Goal: Task Accomplishment & Management: Manage account settings

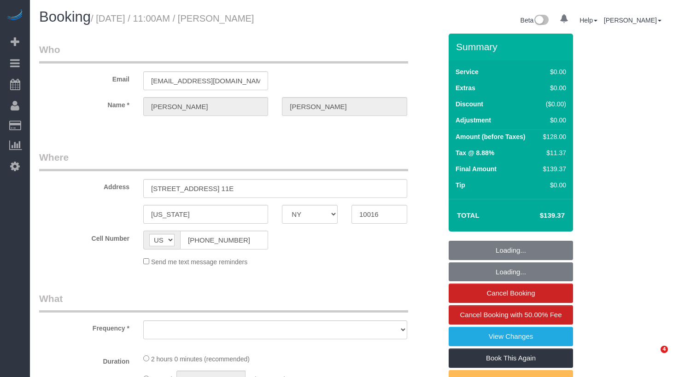
select select "NY"
select select "object:976"
select select "string:stripe-pm_1Pehcb4VGloSiKo7kAgfW8VD"
select select "number:89"
select select "number:90"
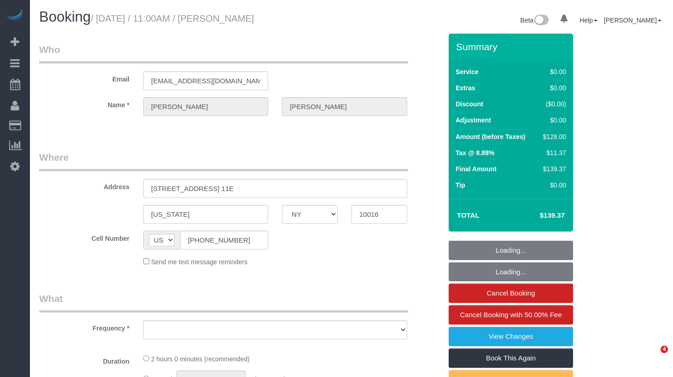
select select "number:15"
select select "number:6"
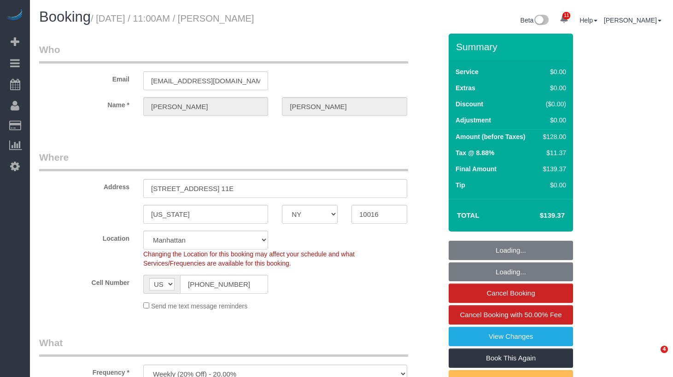
select select "spot1"
select select "1"
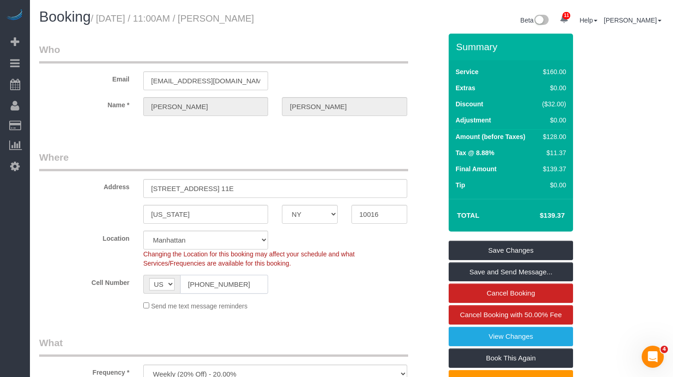
click at [214, 280] on input "(206) 482-6073" at bounding box center [224, 284] width 88 height 19
click at [393, 129] on fieldset "Who Email tedmahlum@gmail.com Name * Theodore Mahlum" at bounding box center [240, 87] width 403 height 89
click at [317, 31] on div "Booking / September 04, 2025 / 11:00AM / Theodore Mahlum Beta 11 Your Notificat…" at bounding box center [351, 21] width 639 height 24
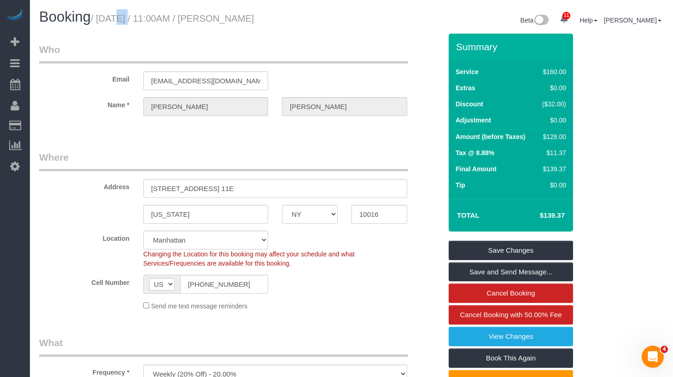
drag, startPoint x: 335, startPoint y: 24, endPoint x: 105, endPoint y: 20, distance: 230.4
click at [105, 20] on h1 "Booking / September 04, 2025 / 11:00AM / Theodore Mahlum" at bounding box center [191, 17] width 305 height 16
drag, startPoint x: 103, startPoint y: 19, endPoint x: 318, endPoint y: 22, distance: 215.2
click at [254, 23] on small "/ September 04, 2025 / 11:00AM / Theodore Mahlum" at bounding box center [172, 18] width 163 height 10
drag, startPoint x: 325, startPoint y: 18, endPoint x: 106, endPoint y: 21, distance: 218.9
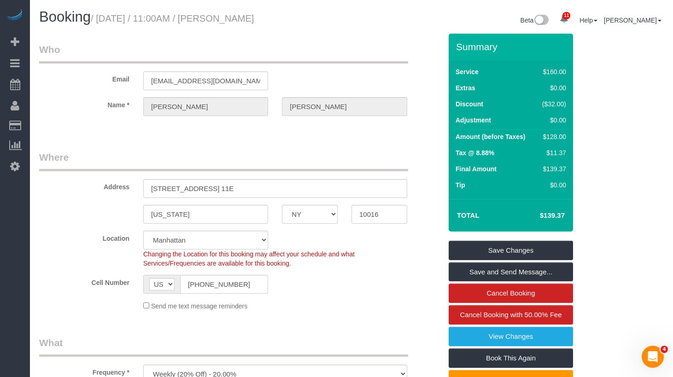
click at [106, 21] on h1 "Booking / September 04, 2025 / 11:00AM / Theodore Mahlum" at bounding box center [191, 17] width 305 height 16
copy small "September 04, 2025 / 11:00AM / Theodore Mahlum"
click at [517, 320] on link "Cancel Booking with 50.00% Fee" at bounding box center [511, 314] width 124 height 19
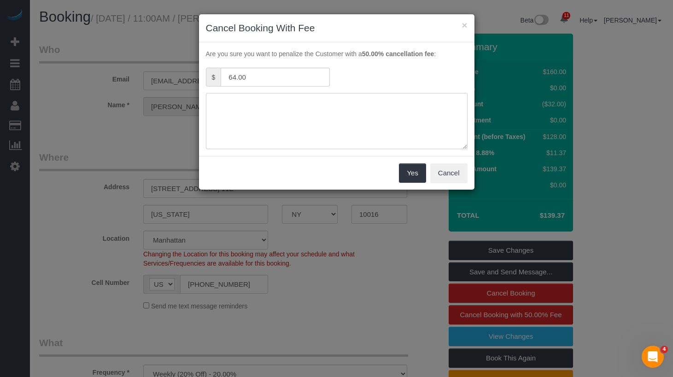
click at [269, 112] on textarea at bounding box center [337, 121] width 262 height 56
type textarea "The cleaner is unable to get o"
click at [452, 174] on button "Cancel" at bounding box center [448, 173] width 37 height 19
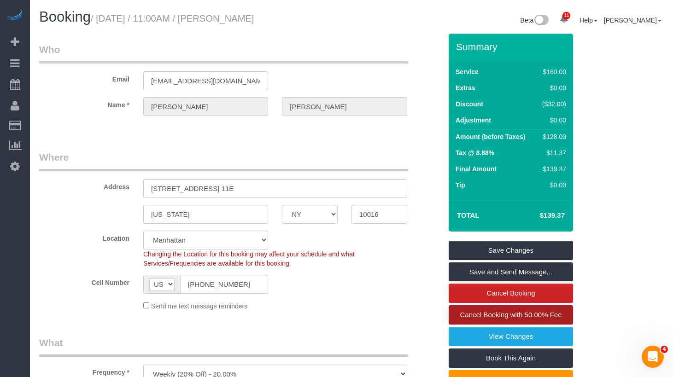
click at [495, 310] on link "Cancel Booking with 50.00% Fee" at bounding box center [511, 314] width 124 height 19
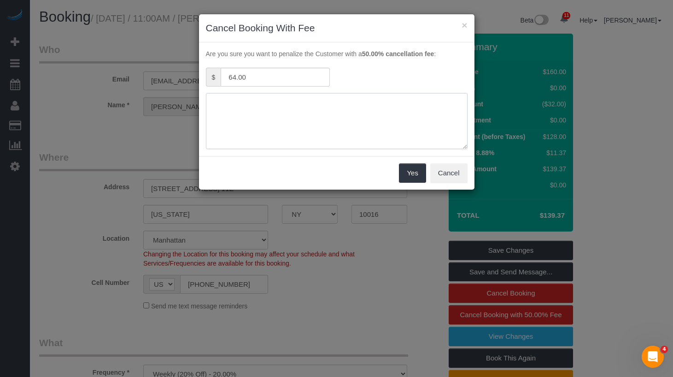
click at [351, 127] on textarea at bounding box center [337, 121] width 262 height 56
type textarea "The cleaner is unable to get in."
click at [408, 175] on button "Yes" at bounding box center [412, 173] width 27 height 19
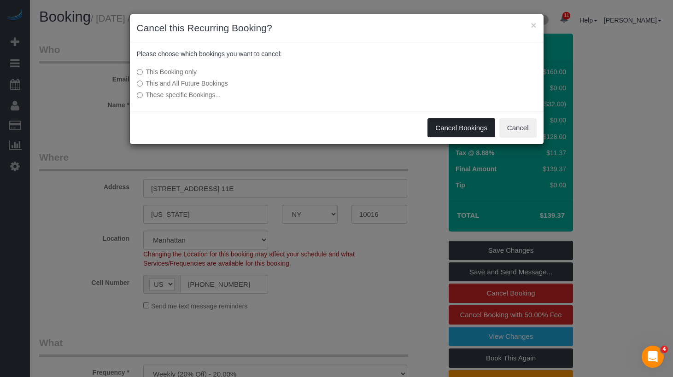
click at [463, 127] on button "Cancel Bookings" at bounding box center [462, 127] width 68 height 19
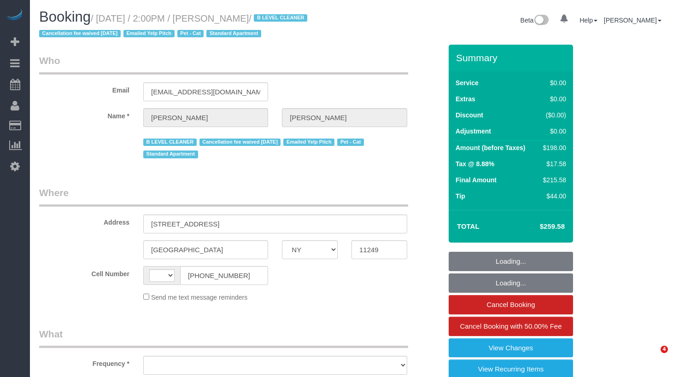
select select "NY"
select select "string:[GEOGRAPHIC_DATA]"
select select "object:743"
select select "spot1"
select select "number:61"
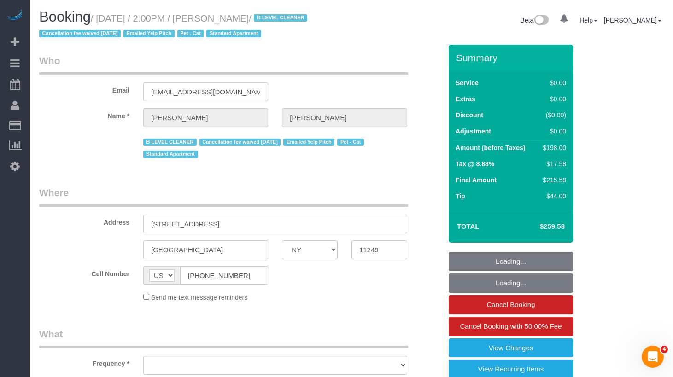
select select "number:74"
select select "number:14"
select select "number:5"
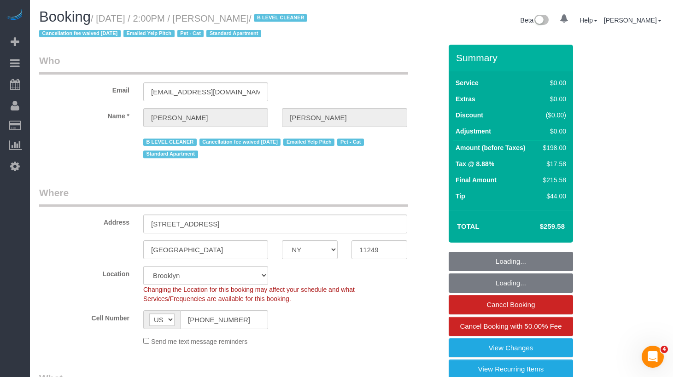
select select "string:stripe-pm_1JuT5z4VGloSiKo76JQ75BXT"
select select "2"
select select "object:1366"
select select "2"
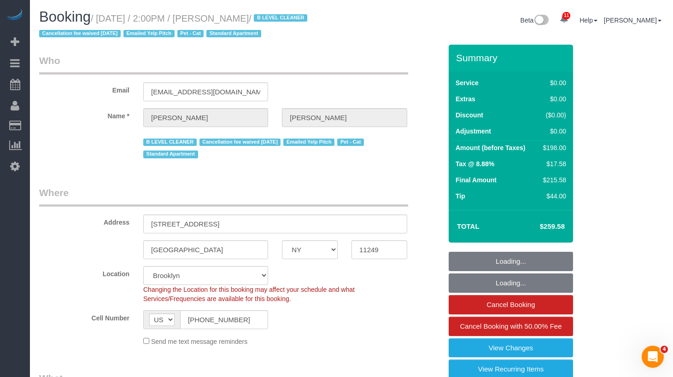
select select "2"
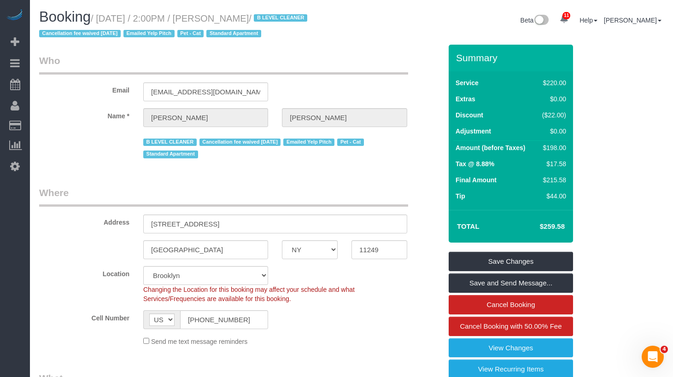
click at [303, 58] on legend "Who" at bounding box center [223, 64] width 369 height 21
click at [203, 316] on input "(303) 653-1716" at bounding box center [224, 320] width 88 height 19
drag, startPoint x: 294, startPoint y: 17, endPoint x: 104, endPoint y: 20, distance: 189.9
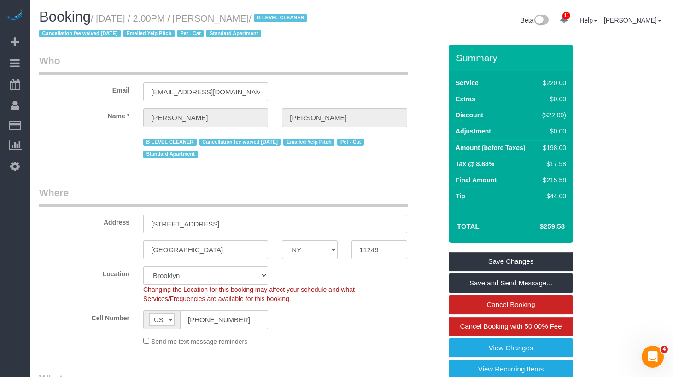
click at [104, 20] on small "/ September 04, 2025 / 2:00PM / Emily Dansky / B LEVEL CLEANER Cancellation fee…" at bounding box center [174, 26] width 271 height 26
copy small "September 04, 2025 / 2:00PM / Emily Dansky"
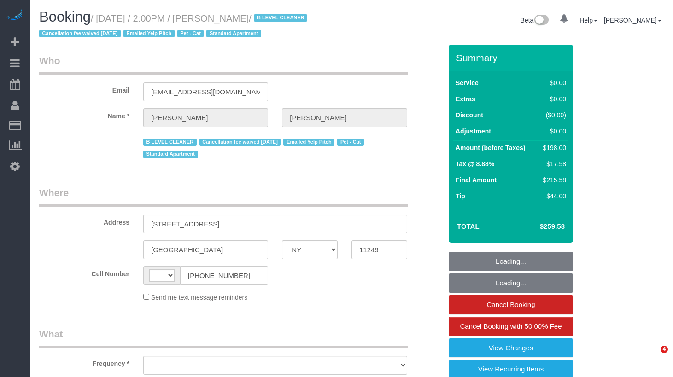
select select "NY"
select select "object:461"
select select "string:[GEOGRAPHIC_DATA]"
select select "string:stripe-pm_1JuT5z4VGloSiKo76JQ75BXT"
select select "spot1"
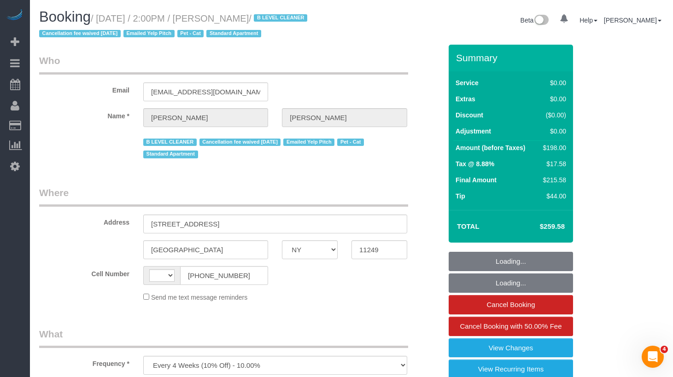
select select "number:61"
select select "number:74"
select select "number:14"
select select "number:5"
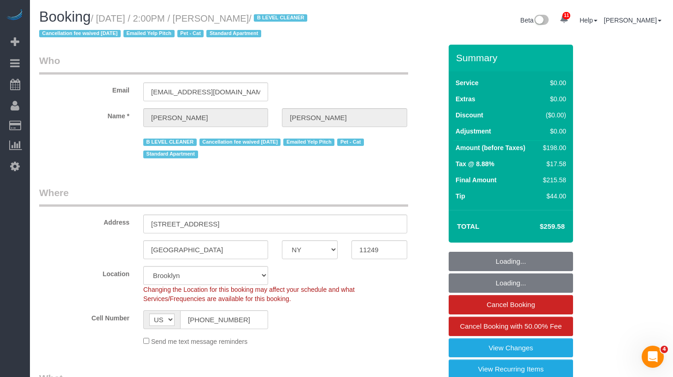
select select "object:900"
select select "2"
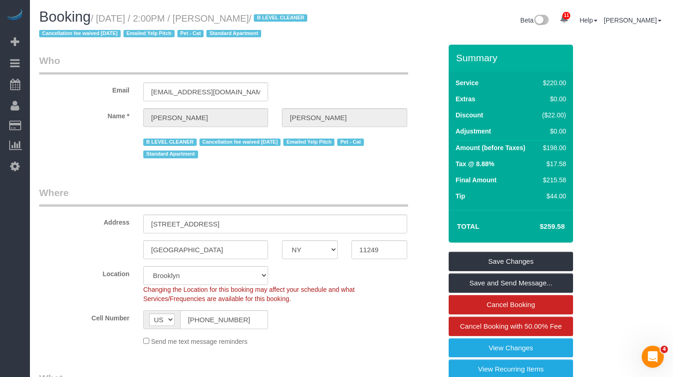
click at [325, 79] on div "Email emilydansky@gmail.com" at bounding box center [240, 77] width 417 height 47
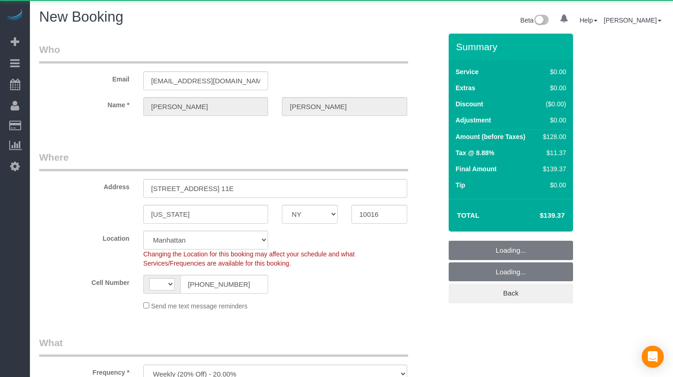
select select "NY"
select select "number:89"
select select "number:90"
select select "number:15"
select select "number:6"
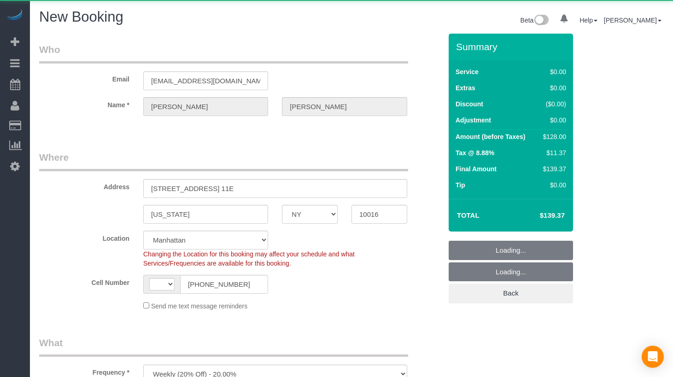
select select "object:945"
select select "string:US"
select select "string:stripe-pm_1Pehcb4VGloSiKo7kAgfW8VD"
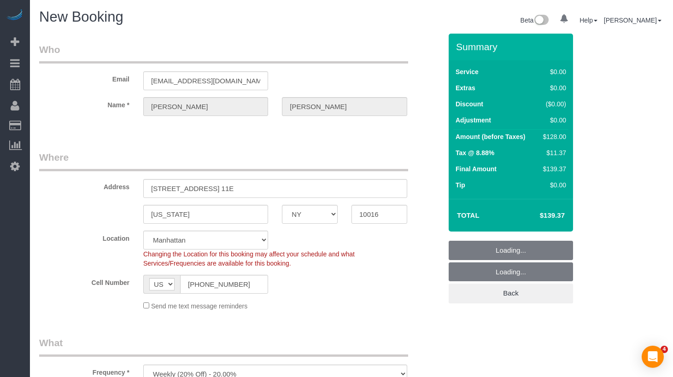
select select "object:1371"
select select "1"
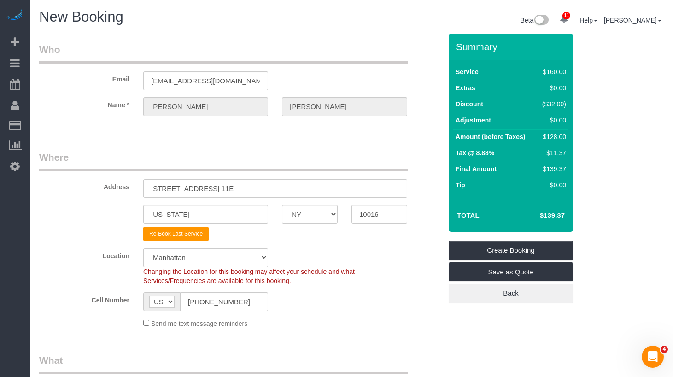
click at [365, 125] on div at bounding box center [275, 124] width 264 height 2
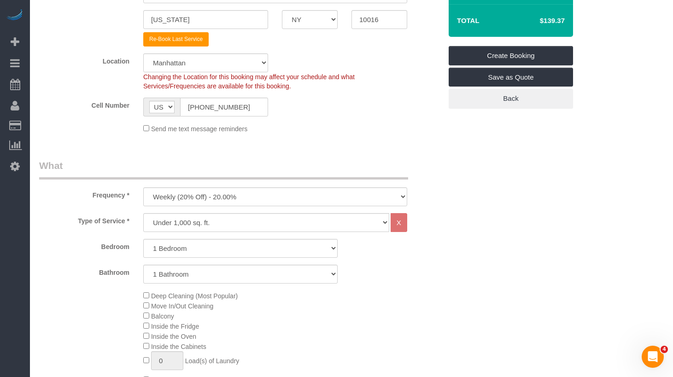
scroll to position [202, 0]
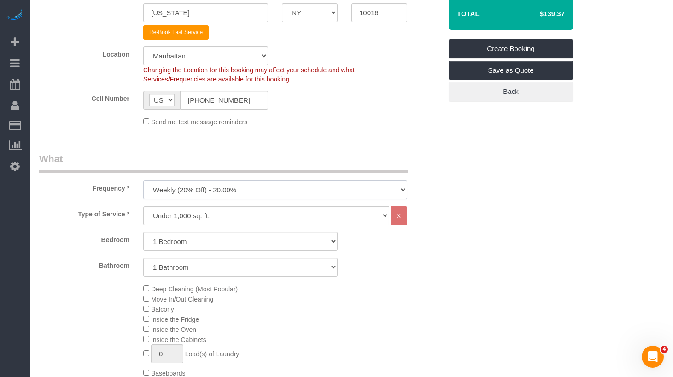
click at [222, 186] on select "One Time Weekly (20% Off) - 20.00% Every 2 Weeks (15% Off) - 15.00% Every 4 Wee…" at bounding box center [275, 190] width 264 height 19
select select "object:1372"
click at [143, 181] on select "One Time Weekly (20% Off) - 20.00% Every 2 Weeks (15% Off) - 15.00% Every 4 Wee…" at bounding box center [275, 190] width 264 height 19
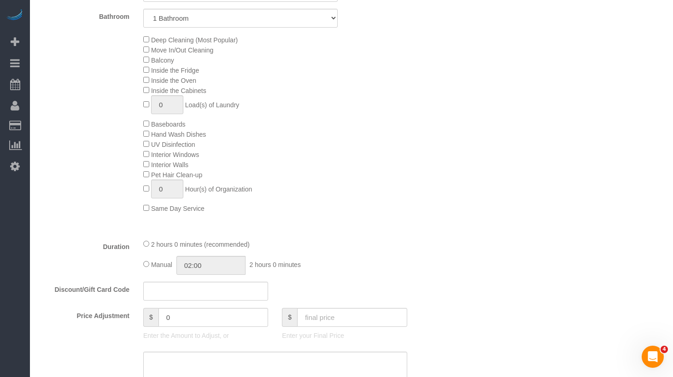
scroll to position [518, 0]
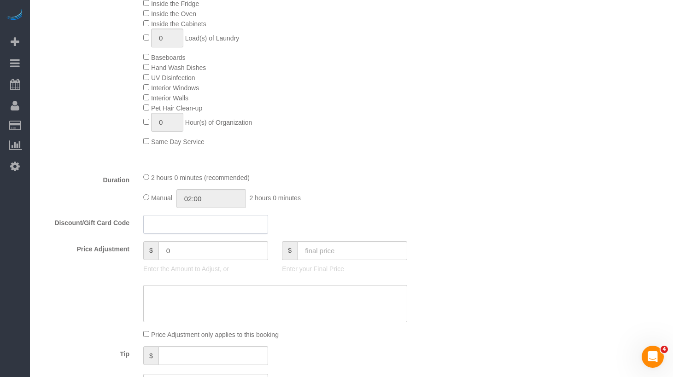
click at [173, 226] on input "text" at bounding box center [205, 224] width 125 height 19
drag, startPoint x: 193, startPoint y: 224, endPoint x: 123, endPoint y: 224, distance: 70.0
click at [121, 224] on div "Discount/Gift Card Code -32" at bounding box center [240, 224] width 417 height 19
type input "-32"
click at [201, 260] on input "0" at bounding box center [214, 250] width 110 height 19
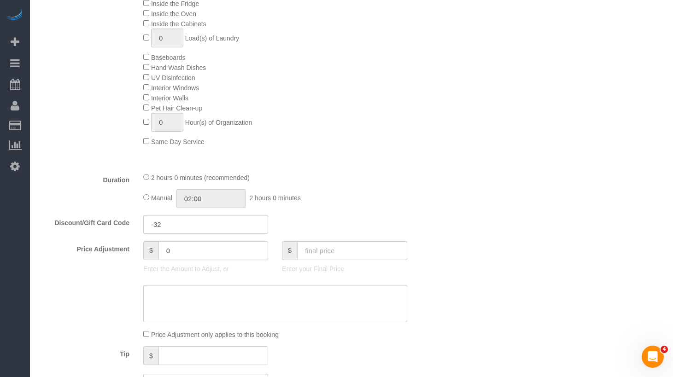
drag, startPoint x: 209, startPoint y: 254, endPoint x: 135, endPoint y: 243, distance: 75.0
click at [78, 241] on div "Price Adjustment $ 0 Enter the Amount to Adjust, or $ Enter your Final Price" at bounding box center [240, 259] width 417 height 37
paste input "-32"
type input "-32"
drag, startPoint x: 535, startPoint y: 260, endPoint x: 334, endPoint y: 318, distance: 210.0
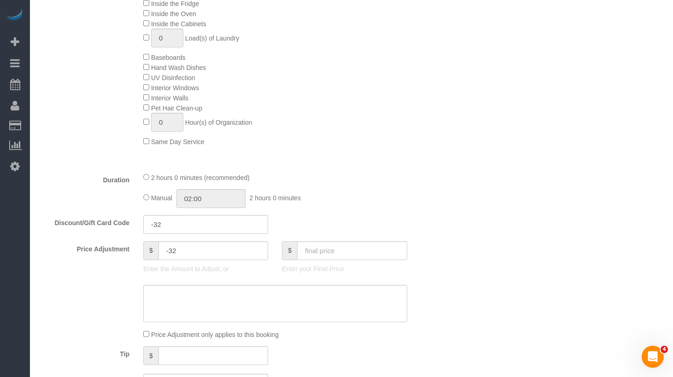
click at [535, 261] on div "Who Email tedmahlum@gmail.com Name * Theodore Mahlum Where Address 247 East 28t…" at bounding box center [351, 264] width 625 height 1497
drag, startPoint x: 228, startPoint y: 325, endPoint x: 231, endPoint y: 319, distance: 6.8
click at [228, 325] on sui-booking-price-adjustment "Price Adjustment $ -32 Enter the Amount to Adjust, or $ Enter your Final Price …" at bounding box center [240, 290] width 403 height 99
click at [237, 308] on textarea at bounding box center [275, 304] width 264 height 38
click at [178, 229] on input "-32" at bounding box center [205, 224] width 125 height 19
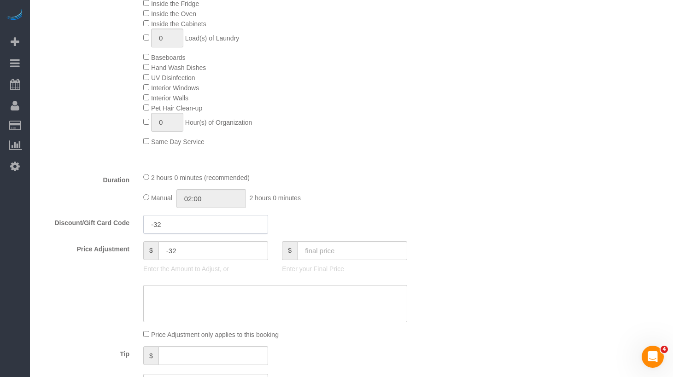
click at [178, 229] on input "-32" at bounding box center [205, 224] width 125 height 19
click at [191, 297] on textarea at bounding box center [275, 304] width 264 height 38
type textarea "p"
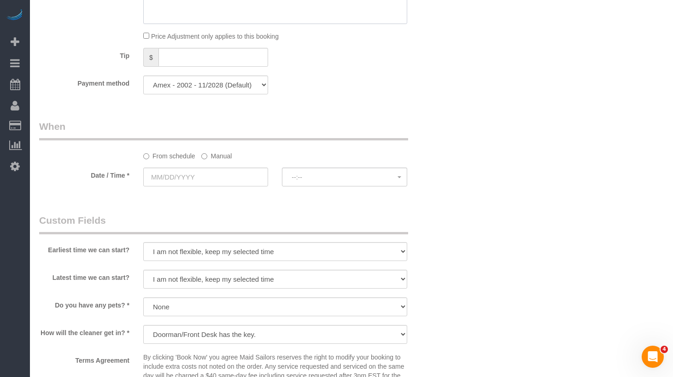
scroll to position [806, 0]
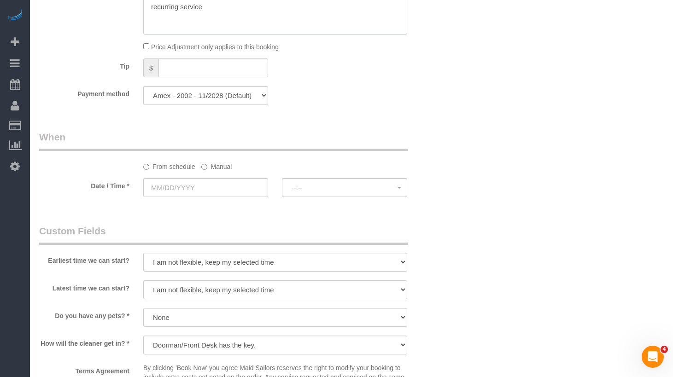
type textarea "recurring service"
click at [196, 191] on input "text" at bounding box center [205, 187] width 125 height 19
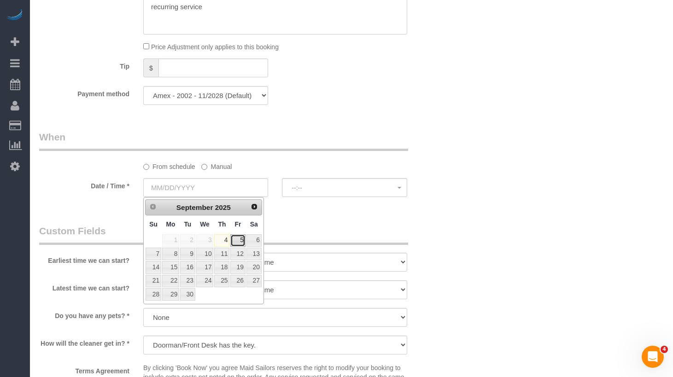
drag, startPoint x: 237, startPoint y: 237, endPoint x: 253, endPoint y: 227, distance: 18.9
click at [237, 237] on link "5" at bounding box center [237, 241] width 15 height 12
type input "09/05/2025"
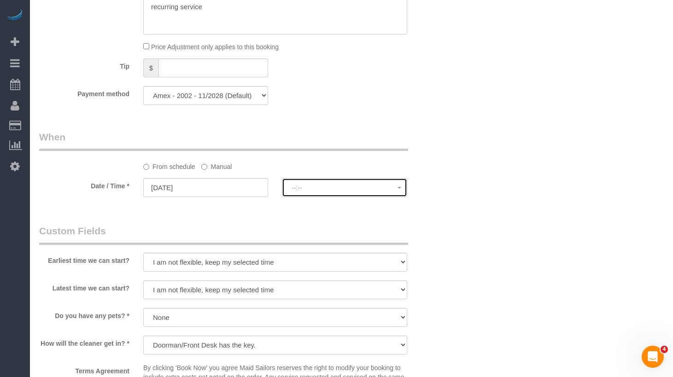
click at [307, 180] on button "--:--" at bounding box center [344, 187] width 125 height 19
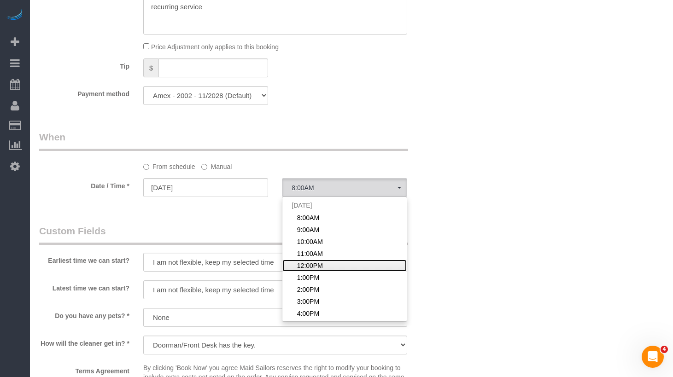
click at [309, 264] on span "12:00PM" at bounding box center [310, 265] width 26 height 9
select select "spot5"
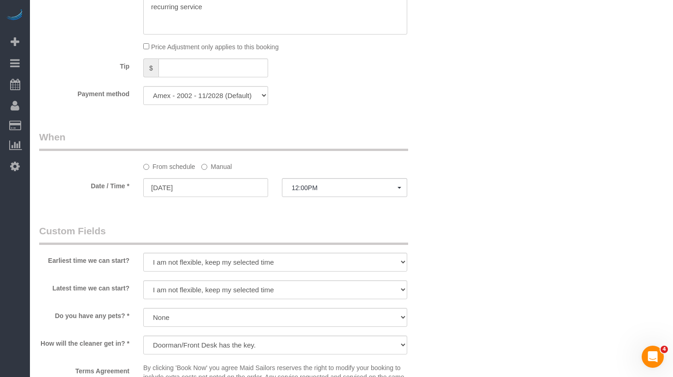
click at [387, 248] on div "Earliest time we can start? I am not flexible, keep my selected time 8:00 AM 9:…" at bounding box center [240, 248] width 417 height 49
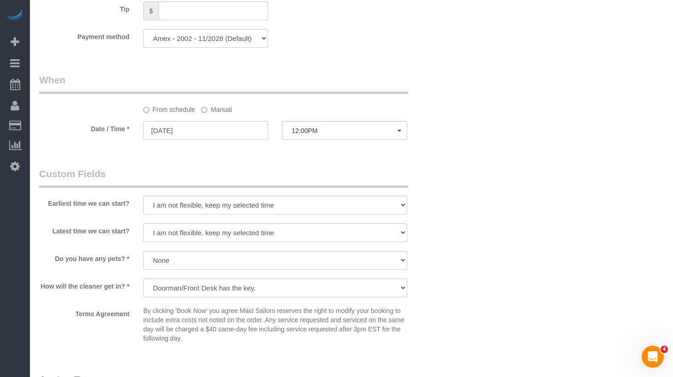
scroll to position [875, 0]
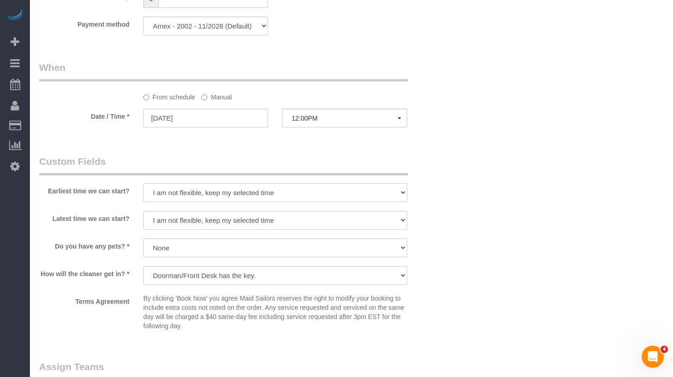
click at [201, 200] on select "I am not flexible, keep my selected time 8:00 AM 9:00 AM 10:00 AM 11:00 AM 12:0…" at bounding box center [275, 192] width 264 height 19
select select "number:56"
click at [143, 183] on select "I am not flexible, keep my selected time 8:00 AM 9:00 AM 10:00 AM 11:00 AM 12:0…" at bounding box center [275, 192] width 264 height 19
click at [188, 223] on select "I am not flexible, keep my selected time 8:00 AM 9:00 AM 10:00 AM 11:00 AM 12:0…" at bounding box center [275, 220] width 264 height 19
select select "number:77"
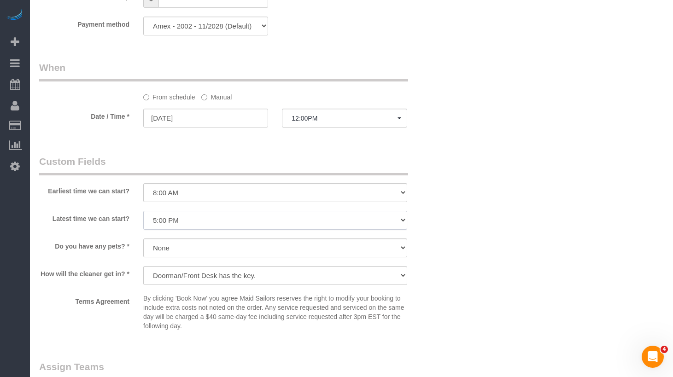
click at [143, 211] on select "I am not flexible, keep my selected time 8:00 AM 9:00 AM 10:00 AM 11:00 AM 12:0…" at bounding box center [275, 220] width 264 height 19
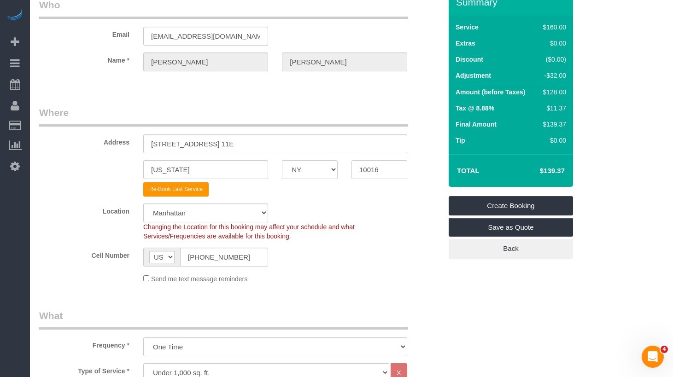
scroll to position [0, 0]
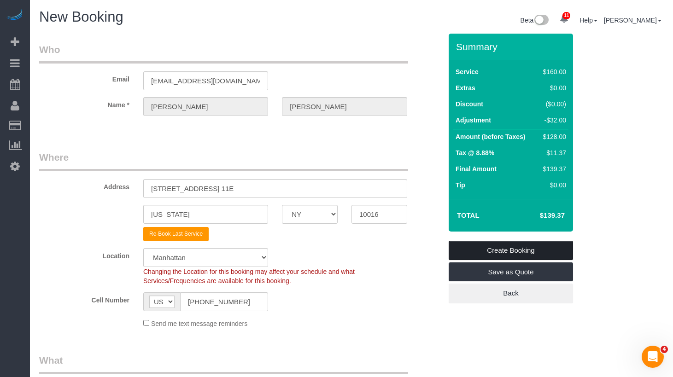
click at [464, 251] on link "Create Booking" at bounding box center [511, 250] width 124 height 19
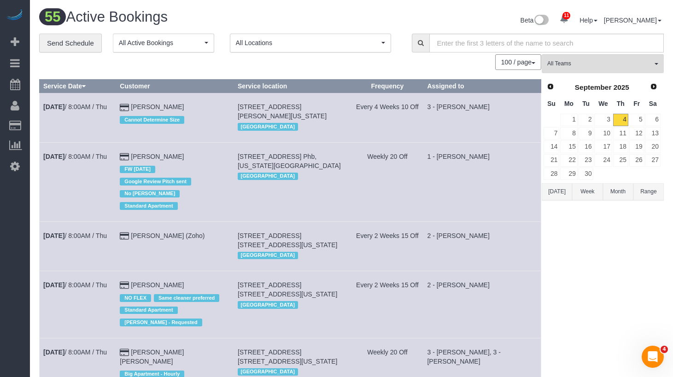
click at [638, 118] on link "5" at bounding box center [636, 120] width 15 height 12
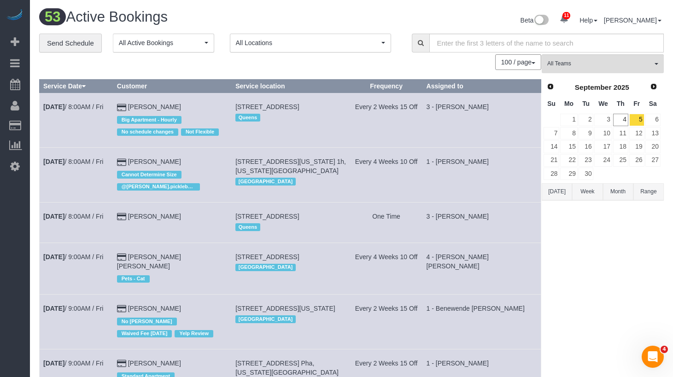
scroll to position [1700, 0]
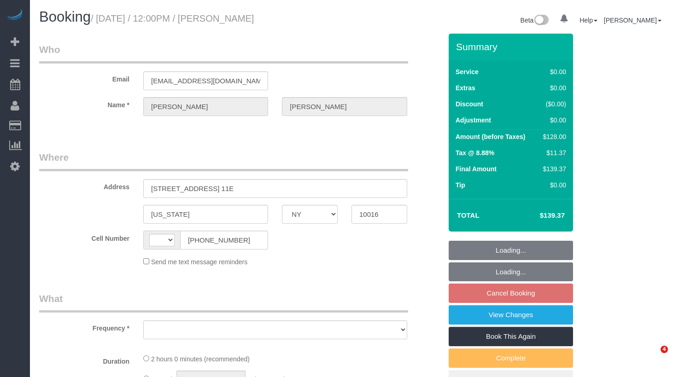
select select "NY"
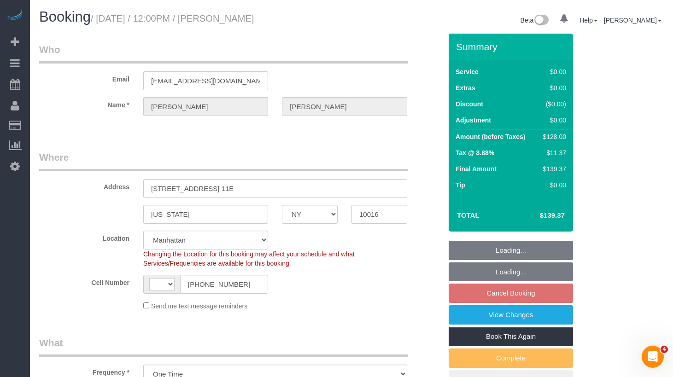
select select "object:710"
select select "string:[GEOGRAPHIC_DATA]"
select select "number:56"
select select "number:77"
select select "number:15"
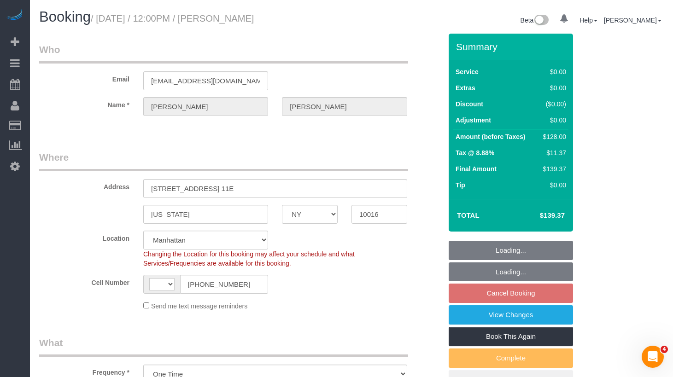
select select "number:6"
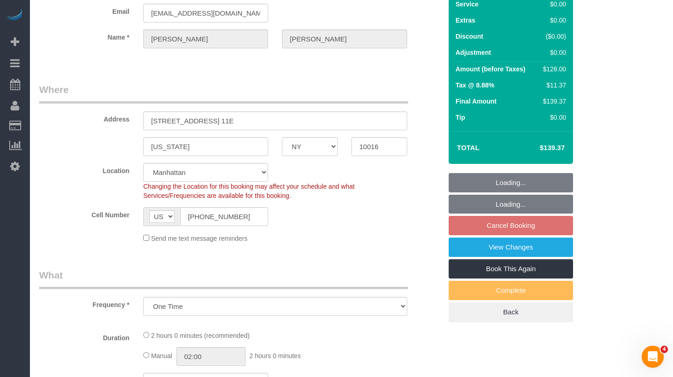
select select "string:stripe-pm_1Pehcb4VGloSiKo7kAgfW8VD"
select select "1"
select select "spot1"
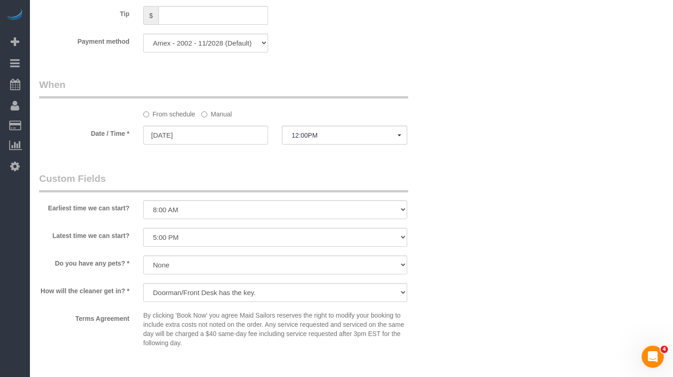
select select "1"
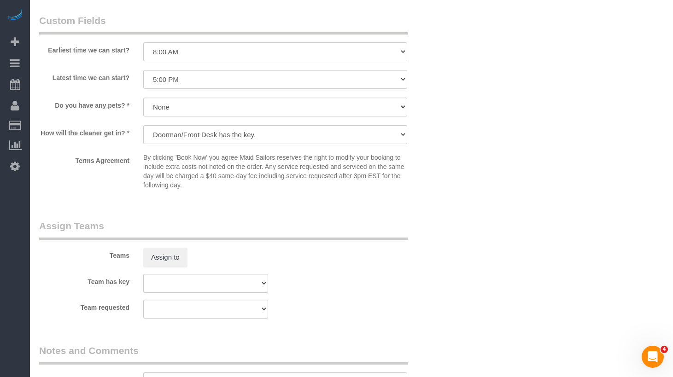
scroll to position [1159, 0]
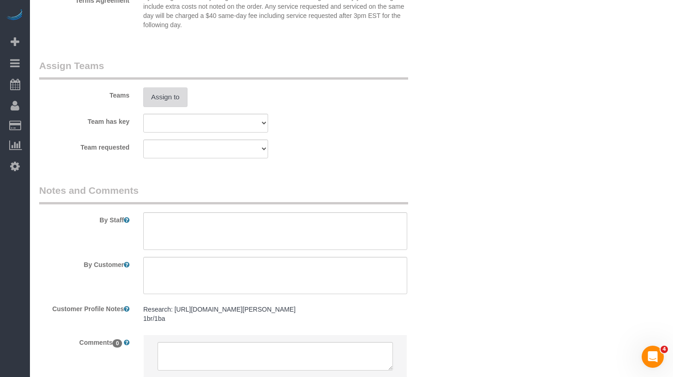
click at [170, 92] on button "Assign to" at bounding box center [165, 97] width 44 height 19
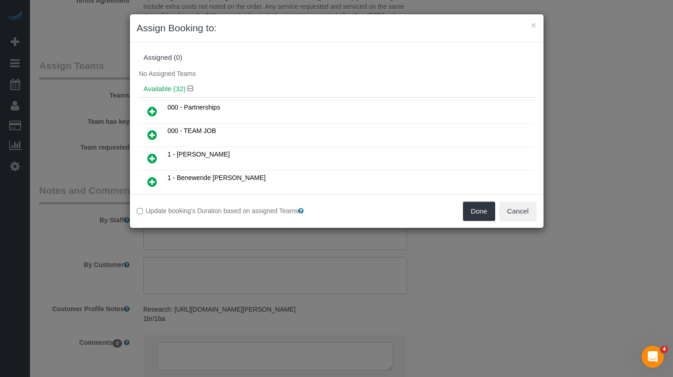
click at [305, 65] on div "Assigned (0)" at bounding box center [337, 58] width 400 height 18
drag, startPoint x: 152, startPoint y: 181, endPoint x: 211, endPoint y: 196, distance: 60.5
click at [152, 182] on icon at bounding box center [152, 181] width 10 height 11
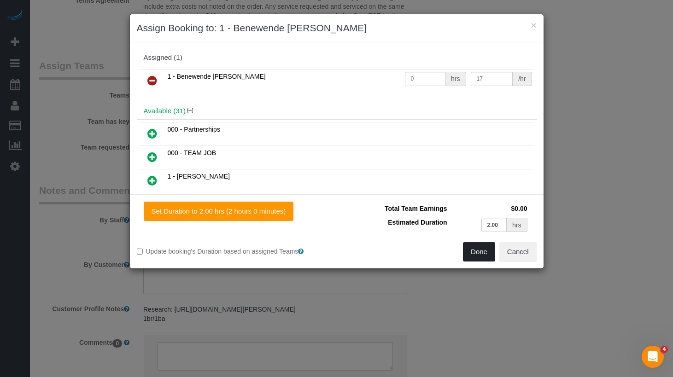
click at [481, 247] on button "Done" at bounding box center [479, 251] width 32 height 19
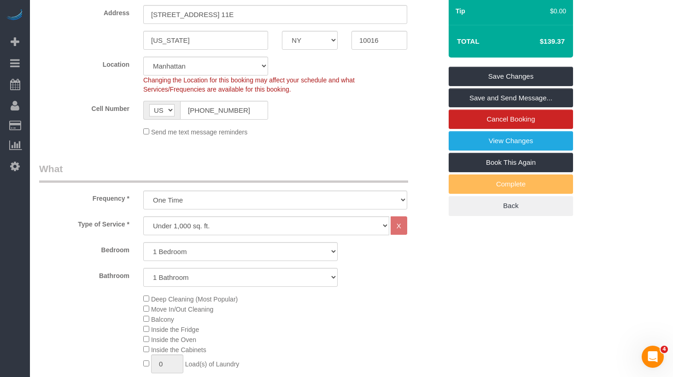
scroll to position [0, 0]
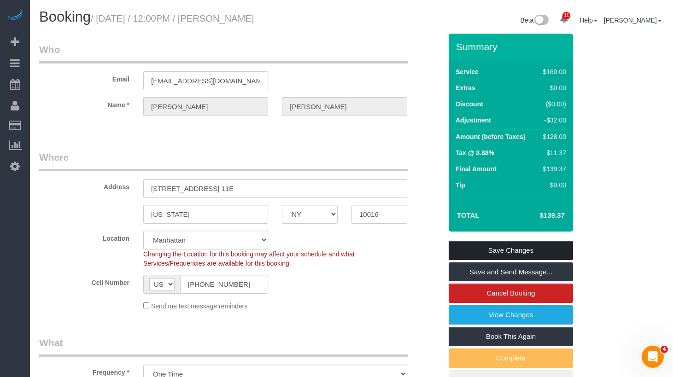
click at [503, 250] on link "Save Changes" at bounding box center [511, 250] width 124 height 19
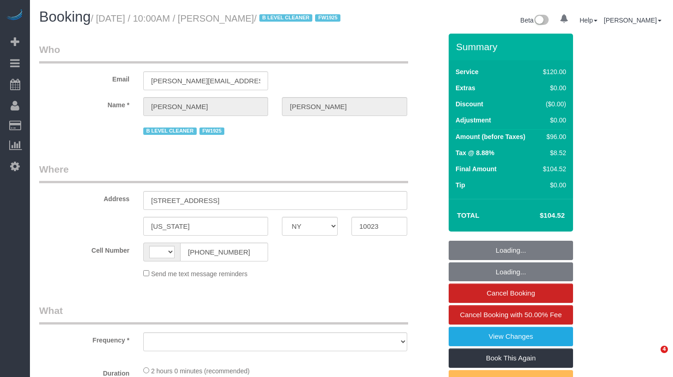
select select "NY"
select select "string:[GEOGRAPHIC_DATA]"
select select "object:727"
select select "number:89"
select select "number:90"
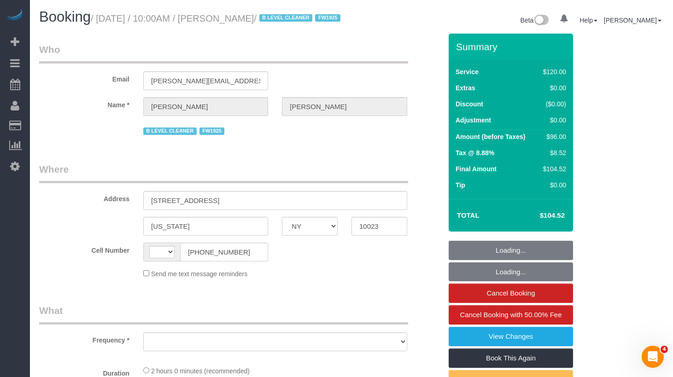
select select "number:15"
select select "number:5"
select select "number:21"
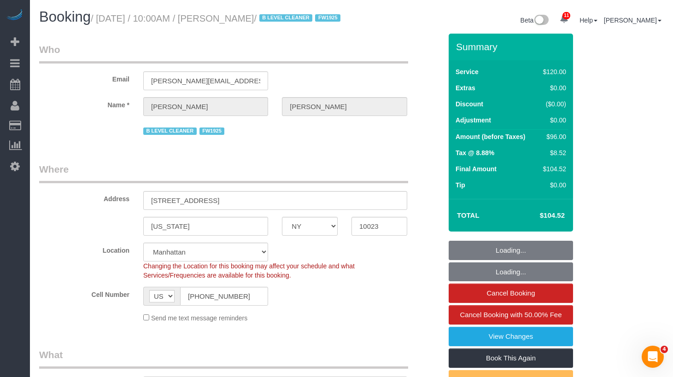
select select "spot1"
select select "object:1387"
select select "string:stripe-card_1BJYOA4VGloSiKo7L5FS3sIi"
drag, startPoint x: 289, startPoint y: 20, endPoint x: 163, endPoint y: 19, distance: 126.3
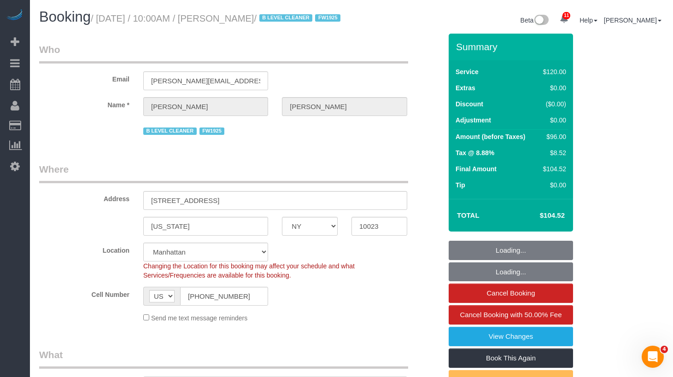
click at [163, 19] on small "/ September 04, 2025 / 10:00AM / Leah Carter / B LEVEL CLEANER FW1925" at bounding box center [217, 18] width 253 height 10
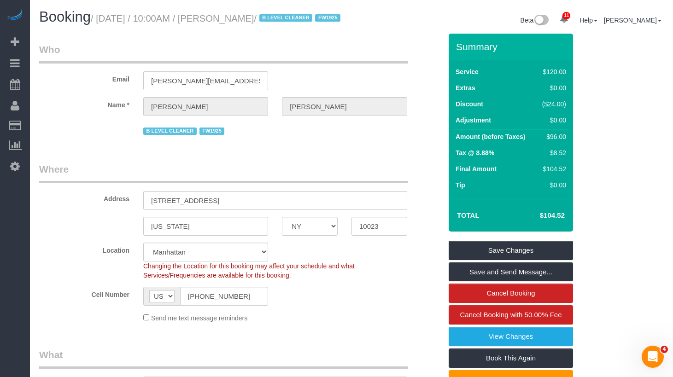
drag, startPoint x: 211, startPoint y: 50, endPoint x: 241, endPoint y: 42, distance: 31.0
drag, startPoint x: 290, startPoint y: 18, endPoint x: 105, endPoint y: 15, distance: 184.8
click at [105, 15] on small "/ September 04, 2025 / 10:00AM / Leah Carter / B LEVEL CLEANER FW1925" at bounding box center [217, 18] width 253 height 10
copy small "September 04, 2025 / 10:00AM / Leah Carter"
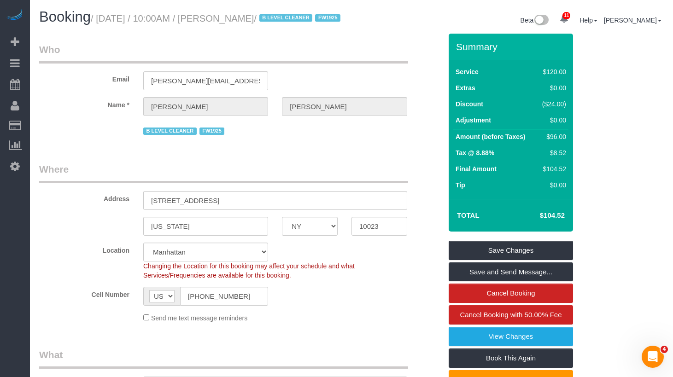
copy small "September 04, 2025 / 10:00AM / Leah Carter"
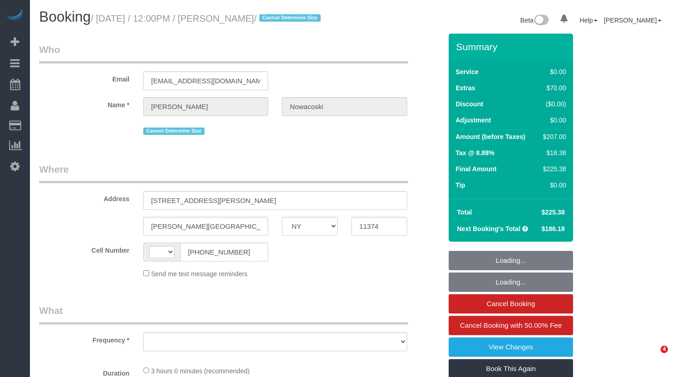
select select "NY"
select select "object:479"
select select "number:58"
select select "number:73"
select select "number:14"
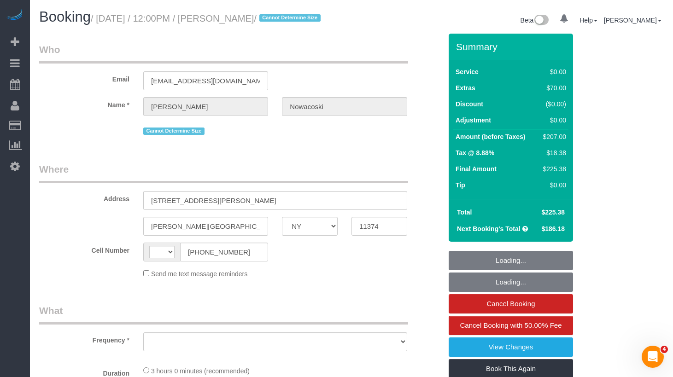
select select "number:5"
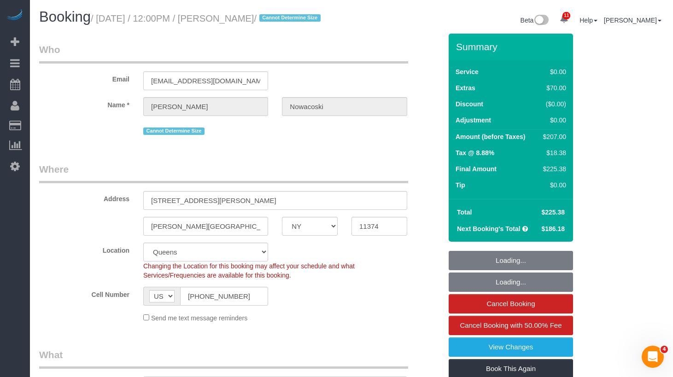
select select "string:[GEOGRAPHIC_DATA]"
select select "1"
select select "spot1"
select select "string:stripe-pm_1RfAQq4VGloSiKo7ZanEvOFy"
select select "1"
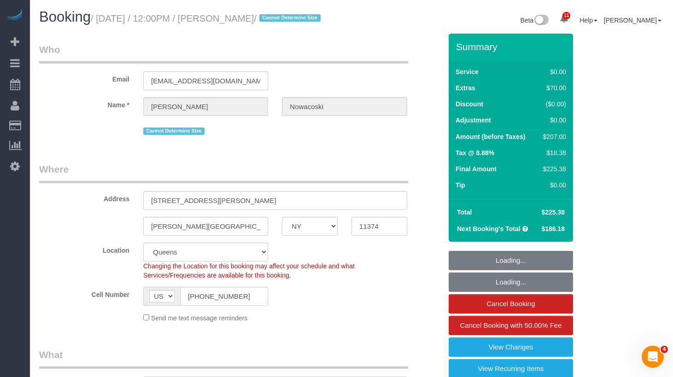
select select "object:1389"
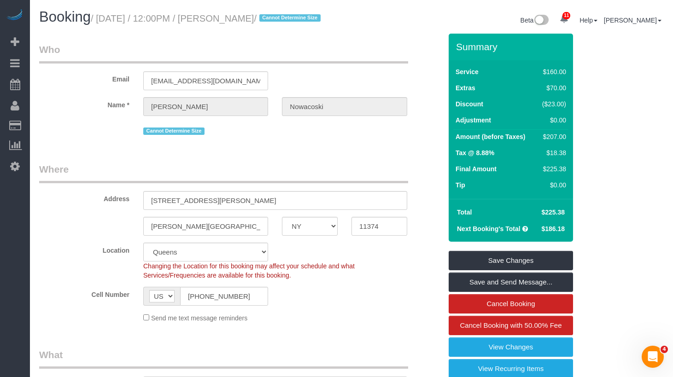
drag, startPoint x: 313, startPoint y: 18, endPoint x: 106, endPoint y: 21, distance: 207.4
click at [106, 21] on small "/ [DATE] / 12:00PM / [PERSON_NAME] / Cannot Determine Size" at bounding box center [207, 18] width 233 height 10
copy small "[DATE] / 12:00PM / [PERSON_NAME]"
click at [214, 304] on input "[PHONE_NUMBER]" at bounding box center [224, 296] width 88 height 19
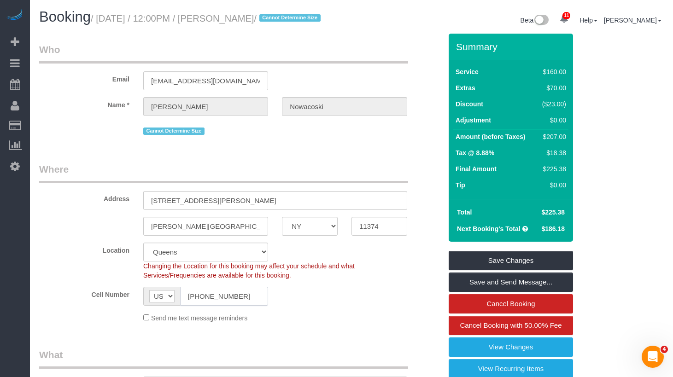
click at [214, 304] on input "[PHONE_NUMBER]" at bounding box center [224, 296] width 88 height 19
click at [11, 166] on icon at bounding box center [15, 166] width 10 height 11
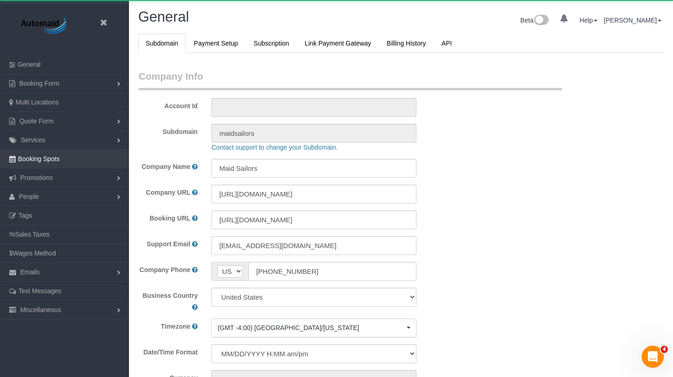
scroll to position [1996, 673]
select select "425"
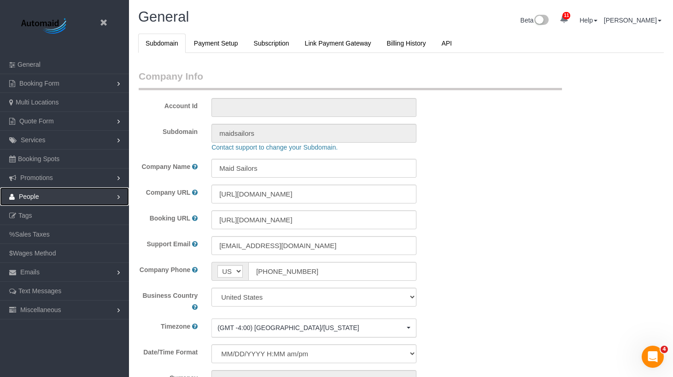
click at [78, 199] on link "People" at bounding box center [64, 197] width 129 height 18
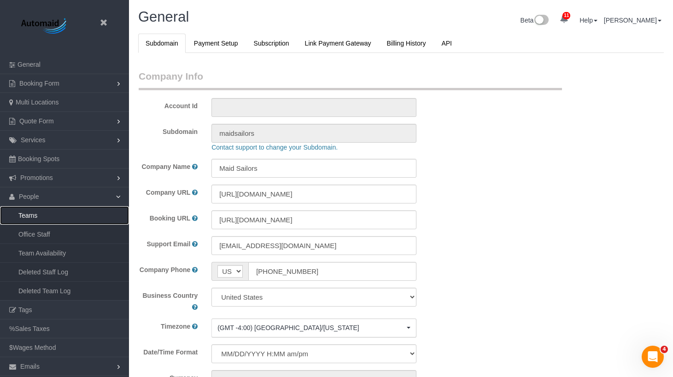
click at [82, 217] on link "Teams" at bounding box center [64, 215] width 129 height 18
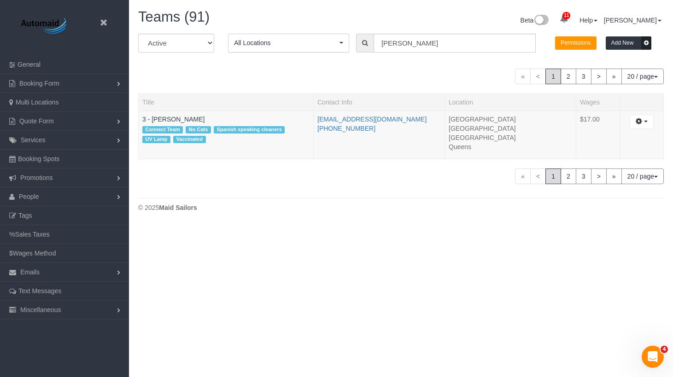
scroll to position [226, 673]
click at [412, 45] on input "isabella" at bounding box center [455, 43] width 162 height 19
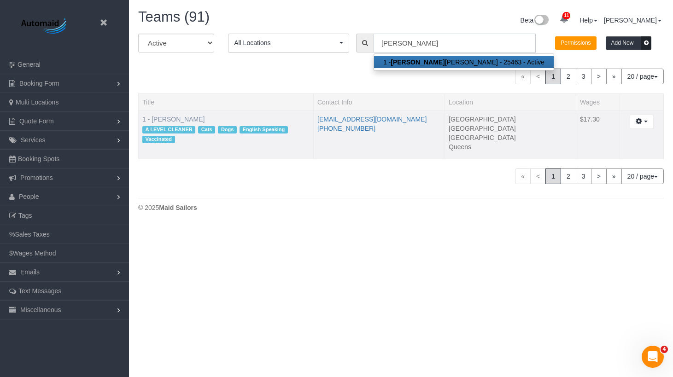
type input "chanda"
click at [168, 117] on link "1 - [PERSON_NAME]" at bounding box center [173, 119] width 62 height 7
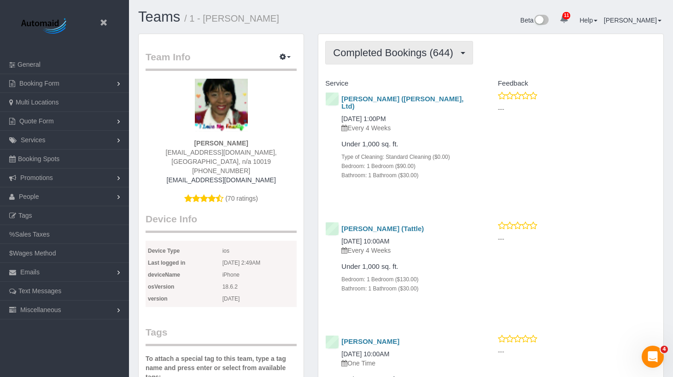
scroll to position [2886, 673]
click at [421, 51] on span "Completed Bookings (644)" at bounding box center [395, 53] width 124 height 12
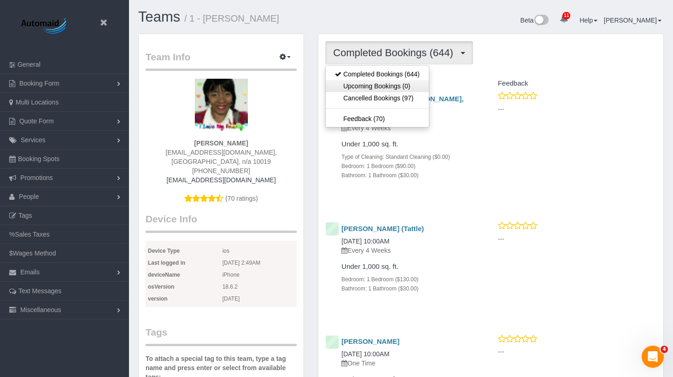
drag, startPoint x: 405, startPoint y: 82, endPoint x: 499, endPoint y: 85, distance: 93.6
click at [405, 82] on link "Upcoming Bookings (0)" at bounding box center [377, 86] width 103 height 12
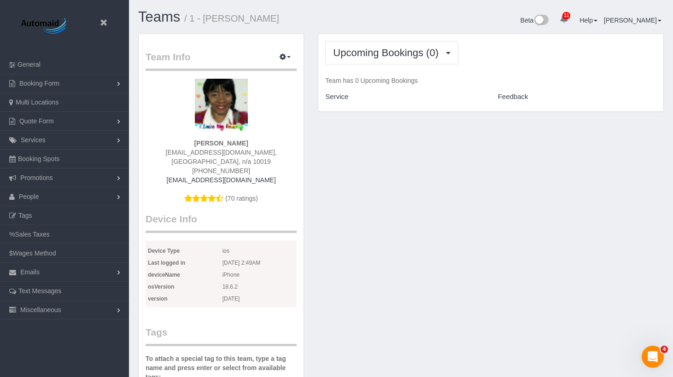
scroll to position [45225, 45405]
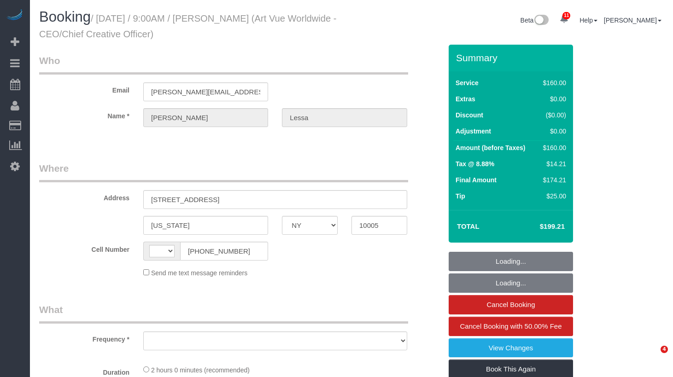
select select "NY"
select select "number:89"
select select "number:90"
select select "number:15"
select select "number:5"
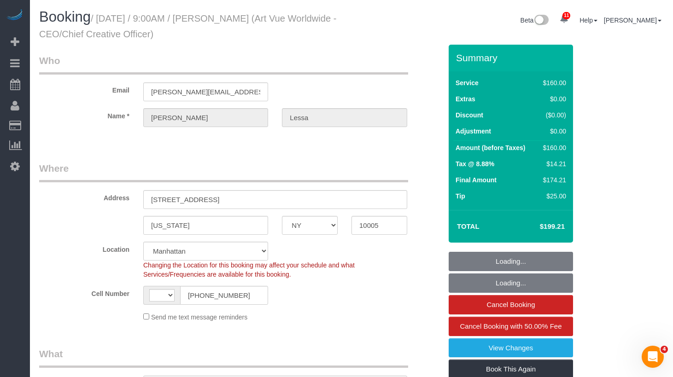
select select "string:[GEOGRAPHIC_DATA]"
select select "string:stripe-pm_1S365Z4VGloSiKo7FAUy2Rp7"
select select "object:861"
select select "spot1"
select select "object:1339"
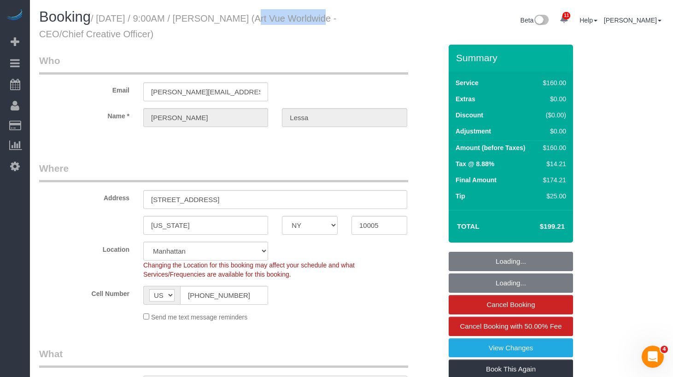
drag, startPoint x: 300, startPoint y: 22, endPoint x: 238, endPoint y: 23, distance: 61.3
click at [238, 23] on small "/ [DATE] / 9:00AM / [PERSON_NAME] (Art Vue Worldwide - CEO/Chief Creative Offic…" at bounding box center [188, 26] width 298 height 26
copy small "[PERSON_NAME]"
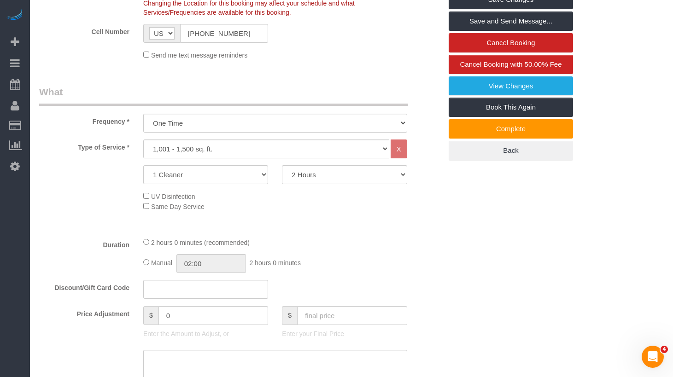
scroll to position [338, 0]
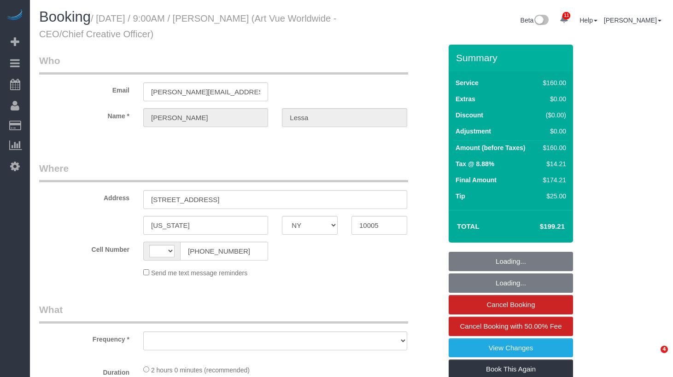
select select "NY"
select select "string:[GEOGRAPHIC_DATA]"
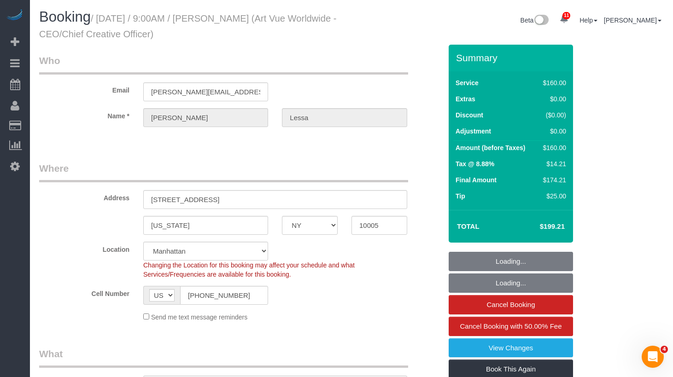
select select "object:716"
select select "spot1"
select select "number:89"
select select "number:90"
select select "number:15"
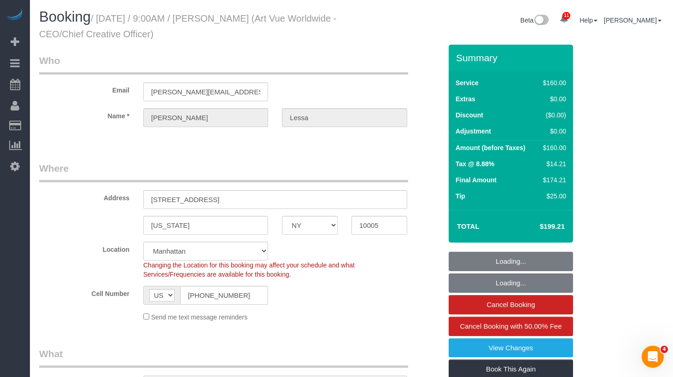
select select "number:5"
select select "object:1339"
select select "string:stripe-pm_1S365Z4VGloSiKo7FAUy2Rp7"
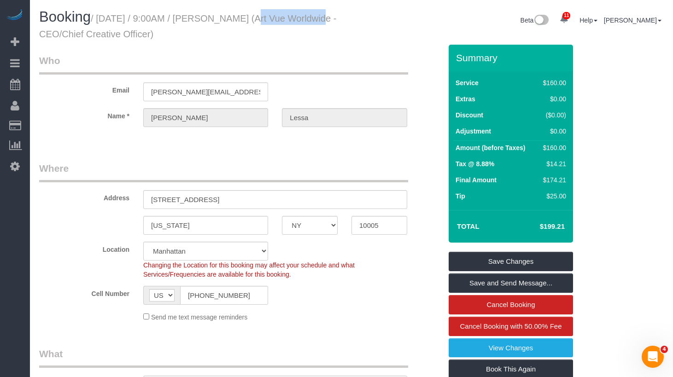
drag, startPoint x: 299, startPoint y: 19, endPoint x: 240, endPoint y: 23, distance: 59.5
click at [240, 23] on small "/ September 04, 2025 / 9:00AM / Christina Lessa (Art Vue Worldwide - CEO/Chief …" at bounding box center [188, 26] width 298 height 26
copy small "Christina Lessa"
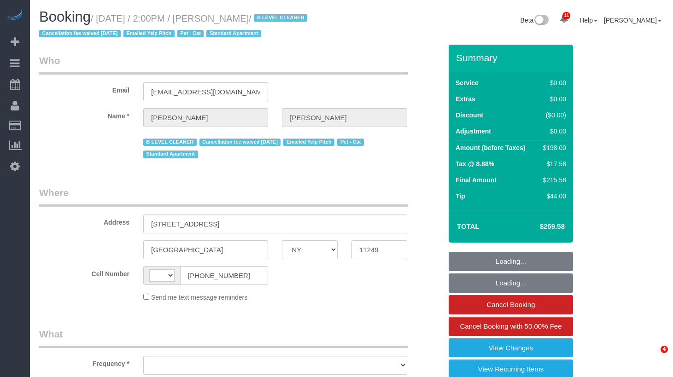
select select "NY"
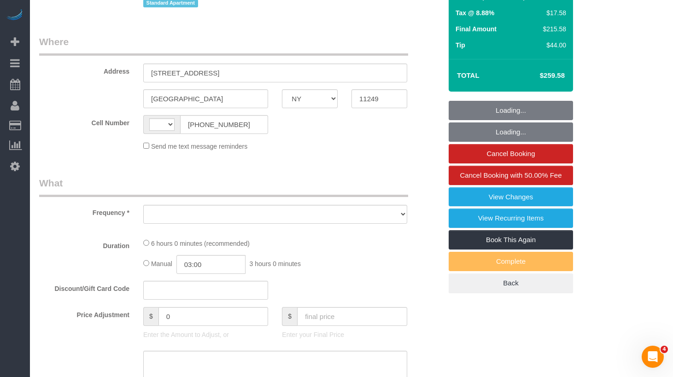
select select "string:[GEOGRAPHIC_DATA]"
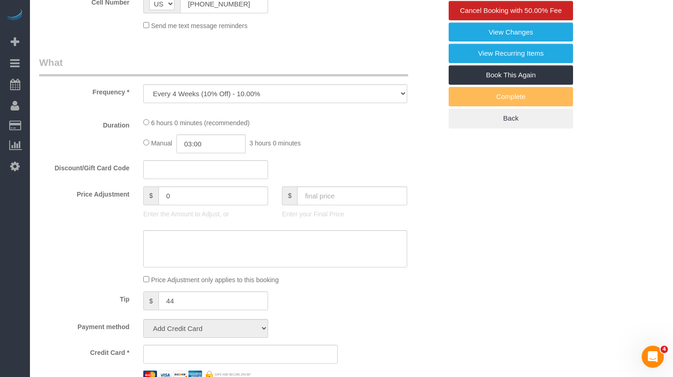
select select "object:854"
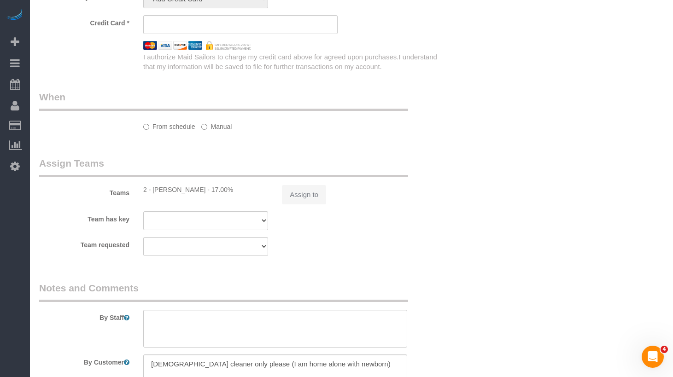
select select "string:stripe-pm_1JuT5z4VGloSiKo76JQ75BXT"
select select "2"
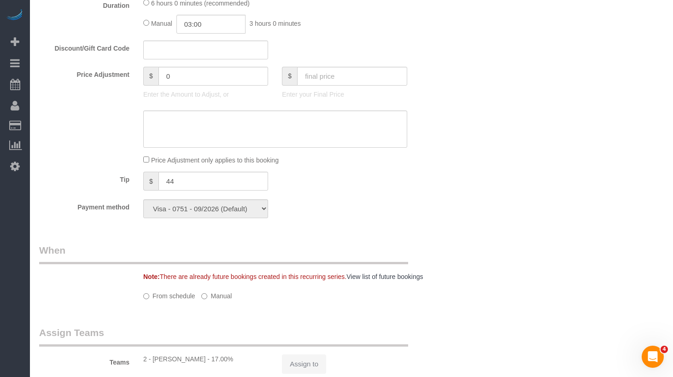
select select "spot1"
select select "number:61"
select select "number:74"
select select "number:14"
select select "number:5"
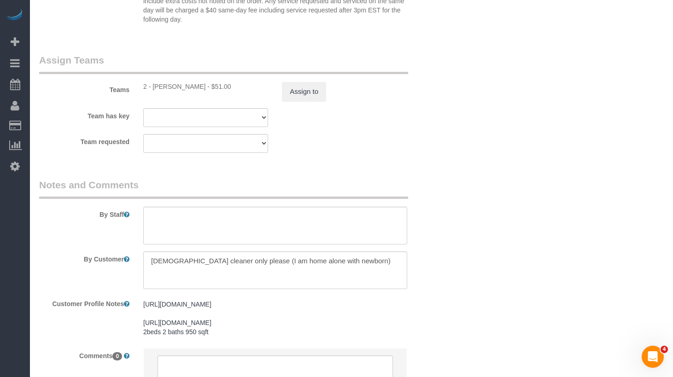
select select "2"
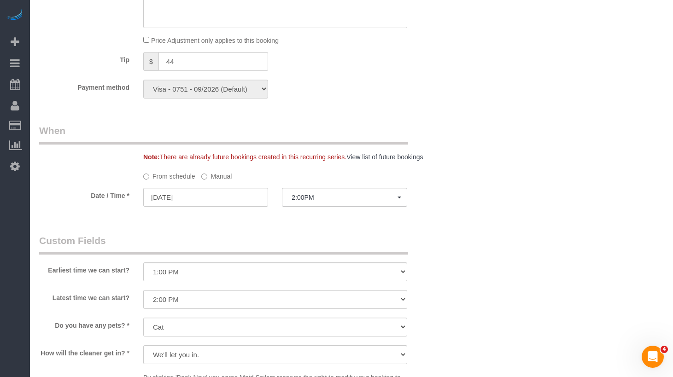
scroll to position [801, 0]
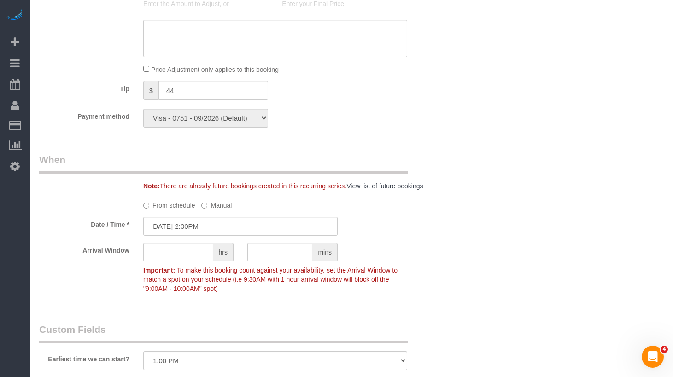
click at [210, 207] on label "Manual" at bounding box center [216, 204] width 30 height 12
click at [206, 222] on input "09/04/2025 2:00PM" at bounding box center [240, 226] width 194 height 19
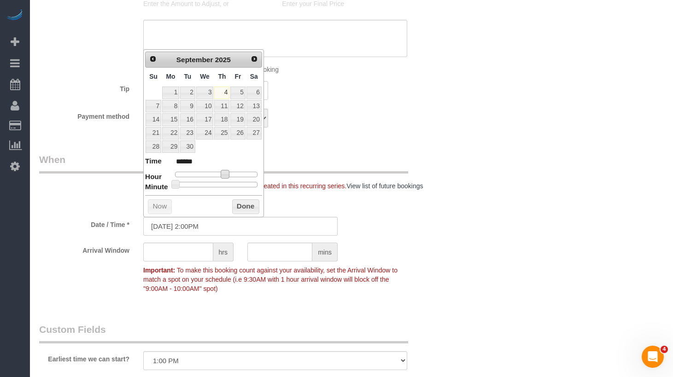
type input "09/04/2025 1:00PM"
type input "******"
type input "09/04/2025 12:00PM"
type input "*******"
drag, startPoint x: 223, startPoint y: 173, endPoint x: 217, endPoint y: 176, distance: 6.6
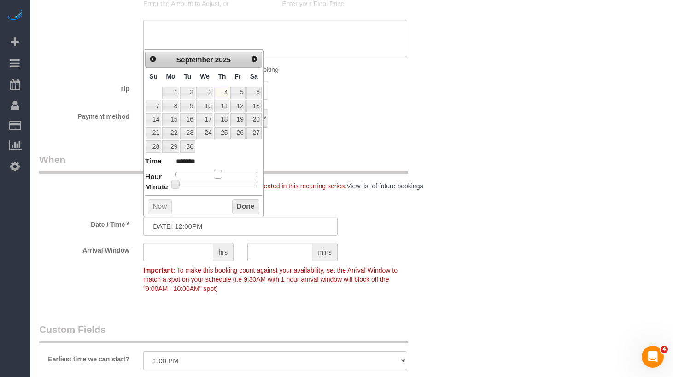
click at [217, 176] on span at bounding box center [218, 174] width 8 height 8
type input "09/04/2025 12:30PM"
type input "*******"
click at [221, 184] on div at bounding box center [216, 185] width 82 height 6
click at [248, 205] on button "Done" at bounding box center [245, 207] width 27 height 15
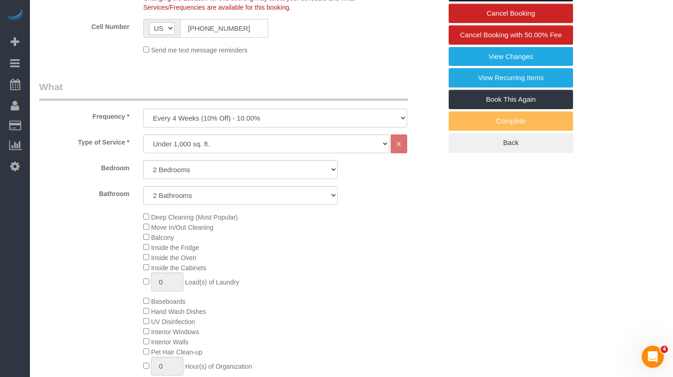
scroll to position [0, 0]
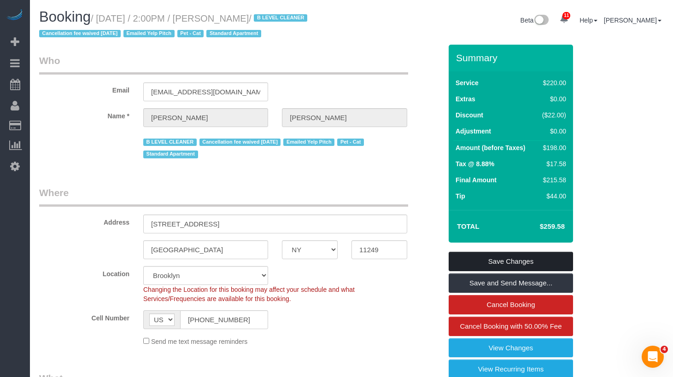
click at [516, 264] on link "Save Changes" at bounding box center [511, 261] width 124 height 19
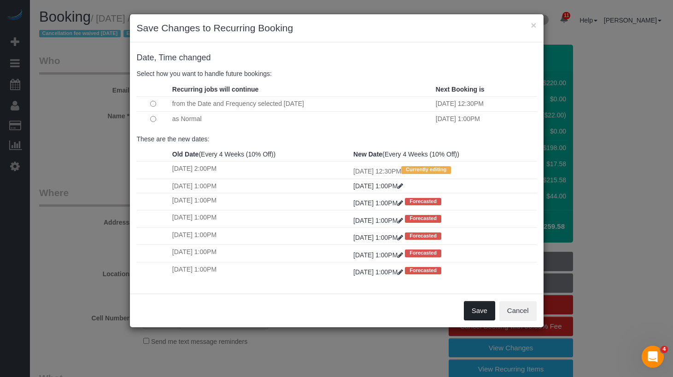
click at [470, 310] on button "Save" at bounding box center [479, 310] width 31 height 19
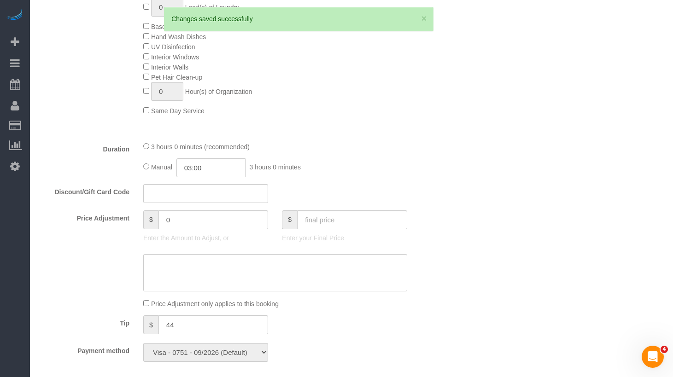
scroll to position [565, 0]
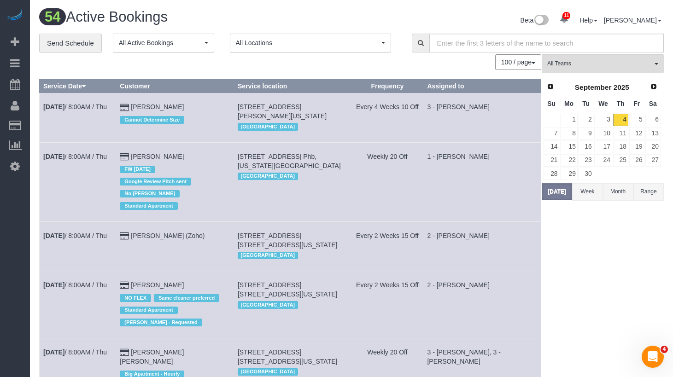
click at [435, 22] on div "Beta 11 Your Notifications You have 0 alerts × You have 1 to charge for 09/03/2…" at bounding box center [511, 21] width 319 height 24
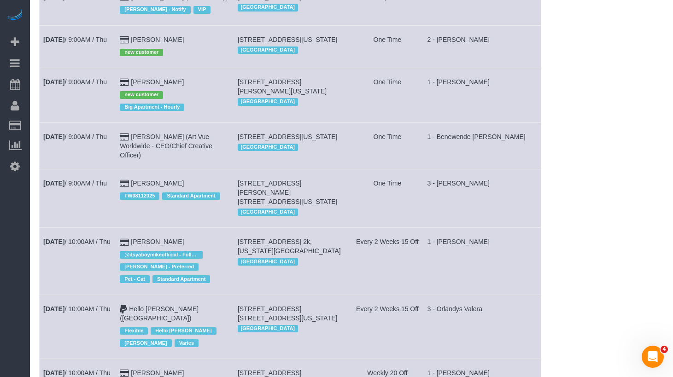
scroll to position [1285, 0]
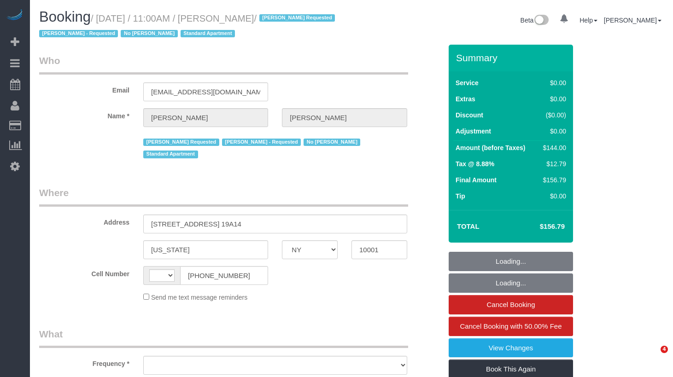
select select "NY"
select select "string:[GEOGRAPHIC_DATA]"
select select "object:735"
select select "spot1"
select select "number:89"
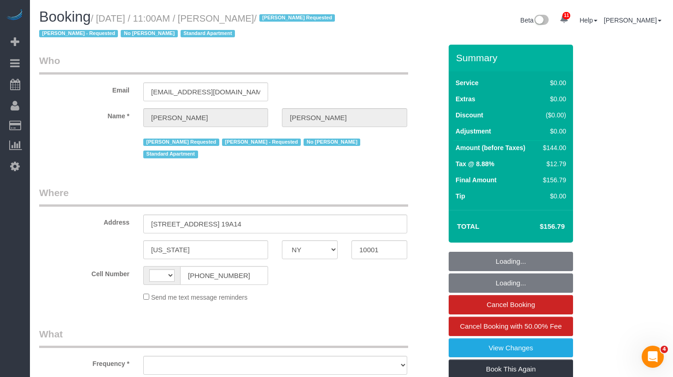
select select "number:90"
select select "number:15"
select select "number:5"
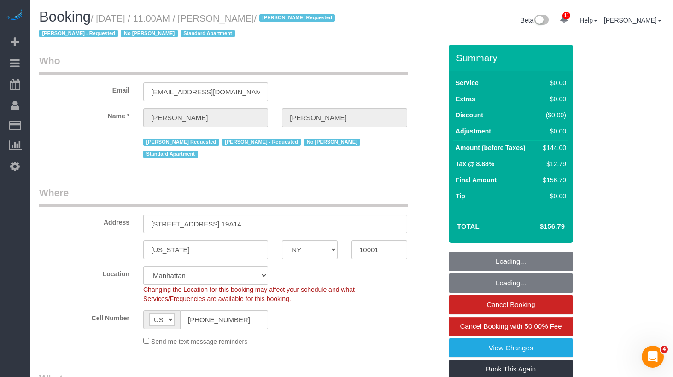
select select "object:1385"
select select "string:stripe-pm_1RTwsW4VGloSiKo7Xo9CQ1gS"
select select "1"
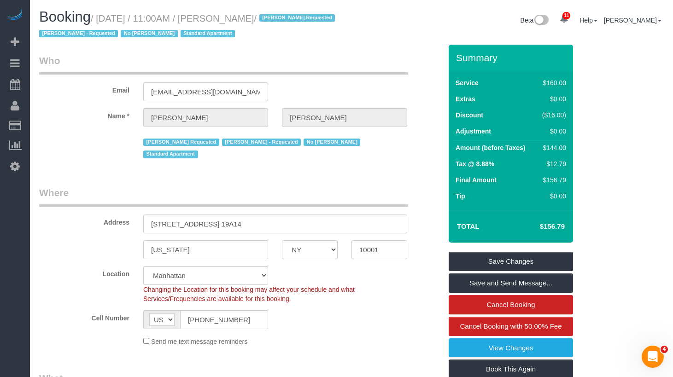
drag, startPoint x: 303, startPoint y: 17, endPoint x: 106, endPoint y: 23, distance: 197.3
click at [106, 23] on small "/ [DATE] / 11:00AM / [PERSON_NAME] / [PERSON_NAME] Requested [PERSON_NAME] - Re…" at bounding box center [188, 26] width 299 height 26
copy small "[DATE] / 11:00AM / [PERSON_NAME]"
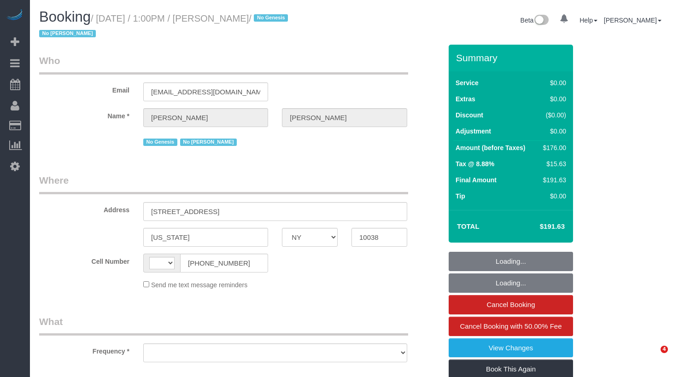
select select "NY"
select select "object:480"
select select "number:89"
select select "number:90"
select select "number:15"
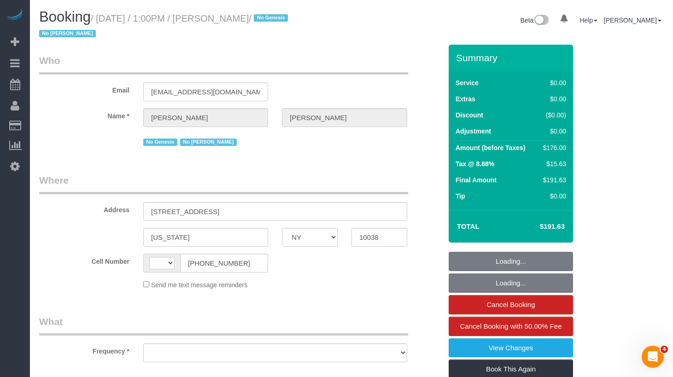
select select "number:6"
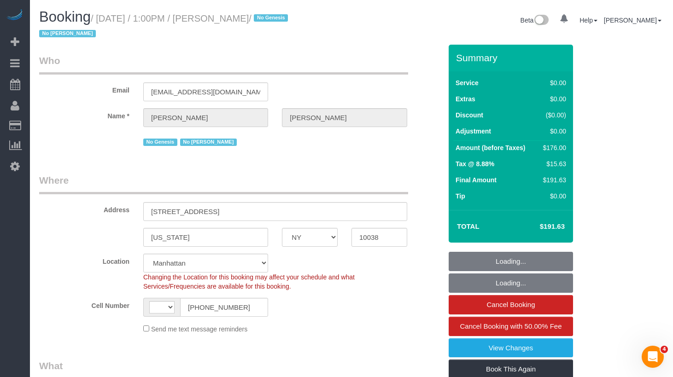
select select "object:734"
select select "2"
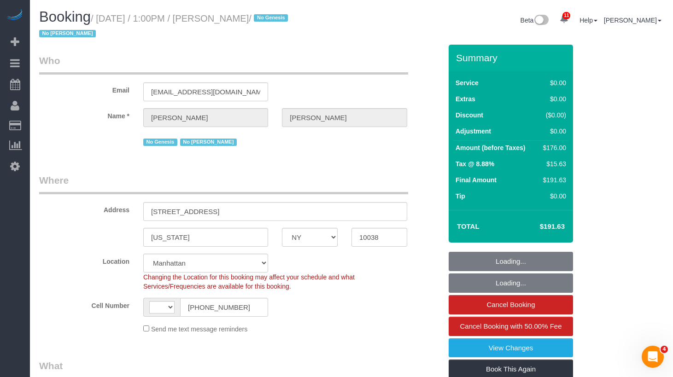
select select "string:stripe-pm_1O5ggA4VGloSiKo7XsdfJGFe"
drag, startPoint x: 276, startPoint y: 18, endPoint x: 130, endPoint y: 18, distance: 146.5
click at [129, 18] on small "/ September 04, 2025 / 1:00PM / Zoe Chen / No Genesis No Latrese Taylor" at bounding box center [165, 26] width 252 height 26
select select "string:US"
select select "spot1"
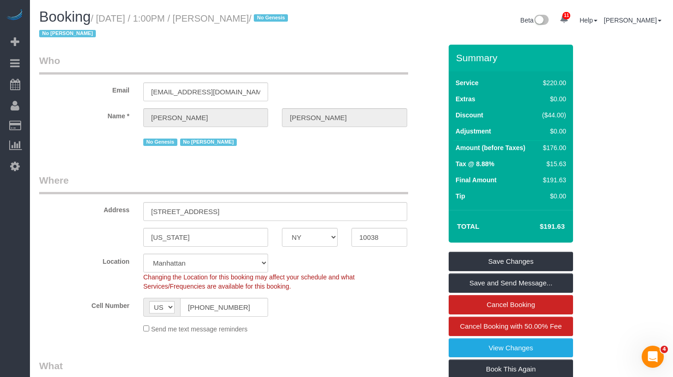
click at [273, 19] on small "/ September 04, 2025 / 1:00PM / Zoe Chen / No Genesis No Latrese Taylor" at bounding box center [165, 26] width 252 height 26
drag, startPoint x: 279, startPoint y: 18, endPoint x: 104, endPoint y: 18, distance: 174.6
click at [104, 18] on small "/ September 04, 2025 / 1:00PM / Zoe Chen / No Genesis No Latrese Taylor" at bounding box center [165, 26] width 252 height 26
copy small "September 04, 2025 / 1:00PM / Zoe Chen"
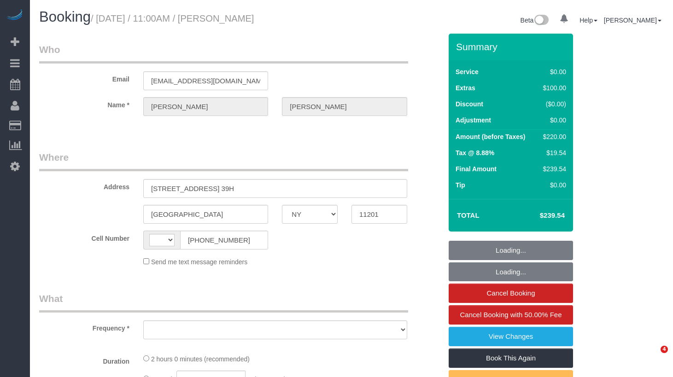
select select "NY"
select select "string:[GEOGRAPHIC_DATA]"
select select "object:675"
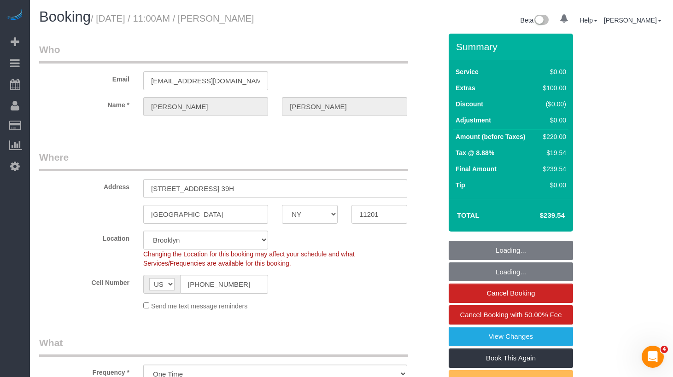
select select "string:stripe-pm_1RRJXB4VGloSiKo7ygoYfvdN"
select select "spot1"
select select "number:89"
select select "number:74"
select select "number:14"
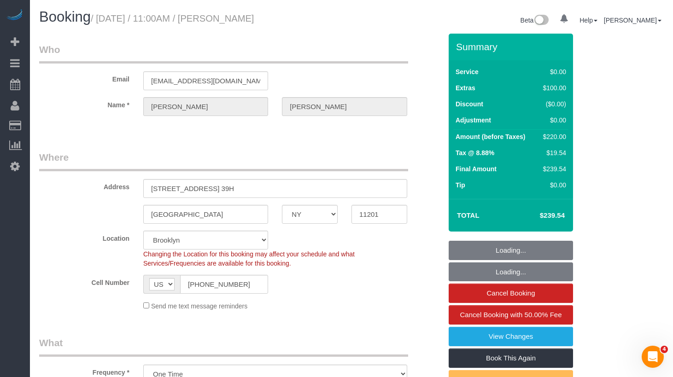
select select "number:6"
select select "object:967"
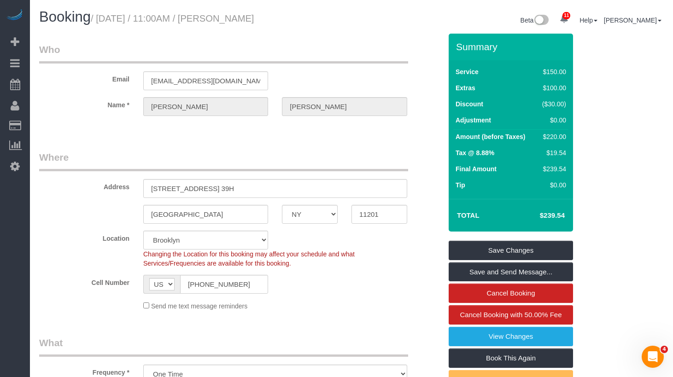
drag, startPoint x: 100, startPoint y: 30, endPoint x: 90, endPoint y: 5, distance: 27.0
click at [100, 30] on div "Booking / September 05, 2025 / 11:00AM / Daniel Rivera Beta 11 Your Notificatio…" at bounding box center [351, 21] width 639 height 24
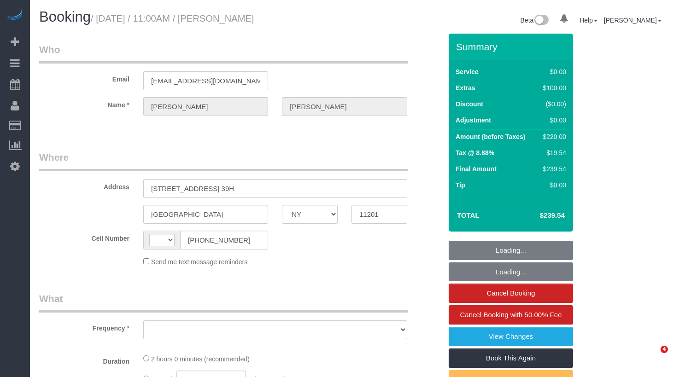
select select "NY"
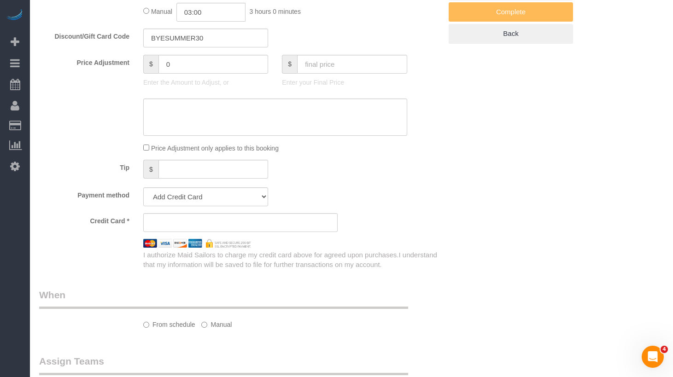
select select "string:[GEOGRAPHIC_DATA]"
select select "object:461"
select select "number:89"
select select "number:74"
select select "number:14"
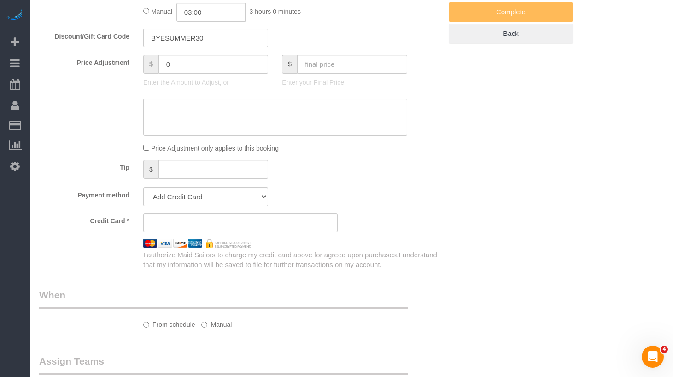
select select "number:6"
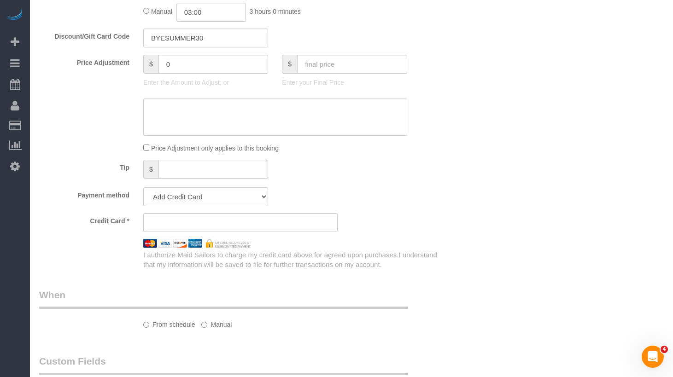
select select "object:864"
select select "string:stripe-pm_1RRJXB4VGloSiKo7ygoYfvdN"
select select "spot1"
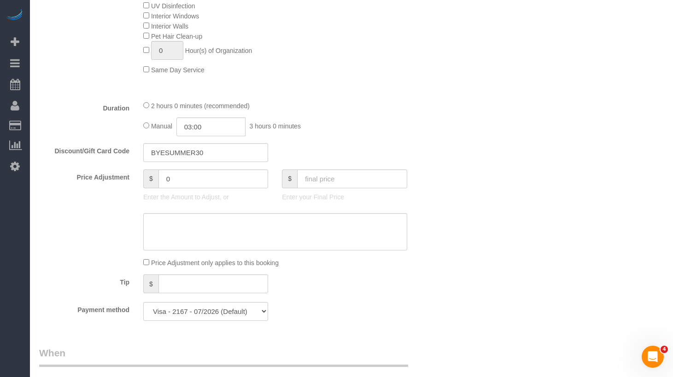
scroll to position [544, 0]
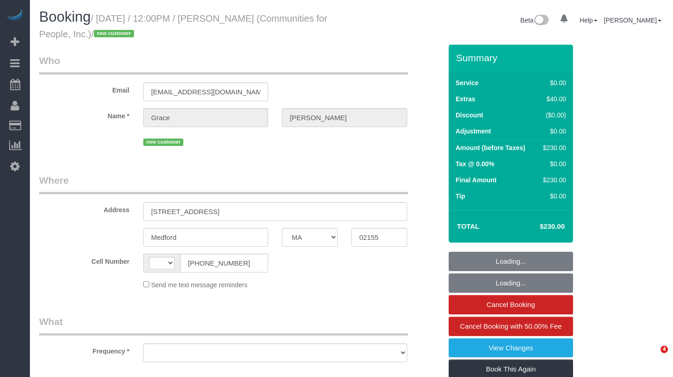
select select "MA"
select select "string:[GEOGRAPHIC_DATA]"
select select "object:723"
select select "spot1"
select select "number:59"
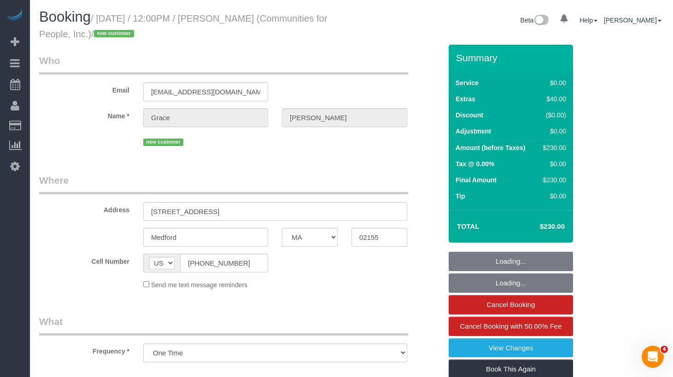
select select "number:75"
select select "number:15"
select select "number:5"
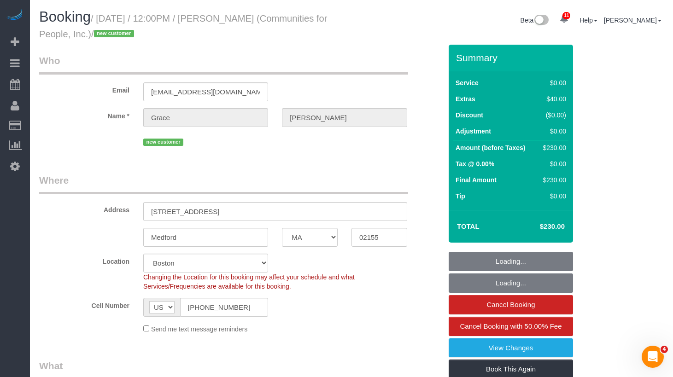
select select "string:stripe-pm_1S3NpY4VGloSiKo77weqbv92"
select select "2"
select select "object:1035"
select select "2"
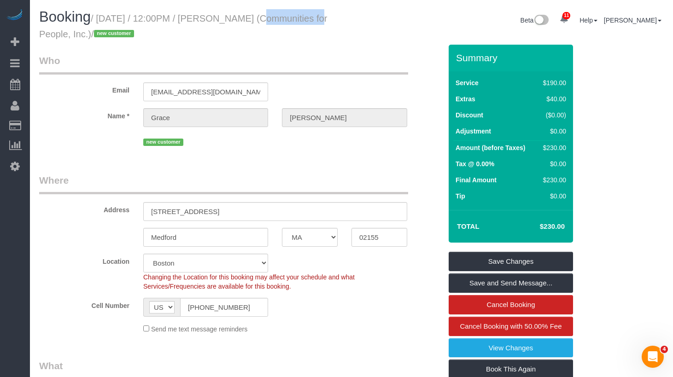
drag, startPoint x: 327, startPoint y: 19, endPoint x: 244, endPoint y: 21, distance: 83.0
click at [244, 21] on h1 "Booking / September 04, 2025 / 12:00PM / Grace Mancuso (Communities for People,…" at bounding box center [191, 24] width 305 height 31
copy small "Grace Mancuso"
click at [16, 165] on icon at bounding box center [15, 166] width 10 height 11
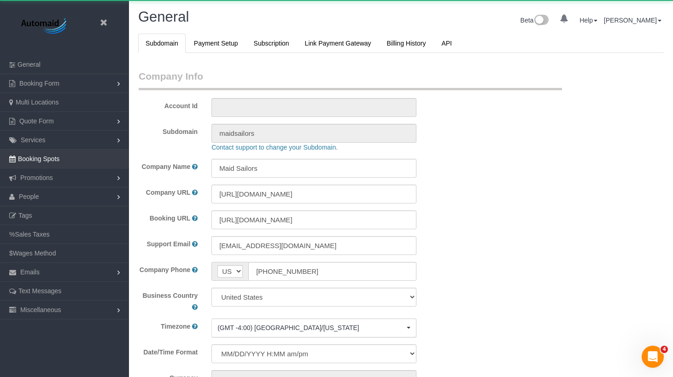
scroll to position [1996, 673]
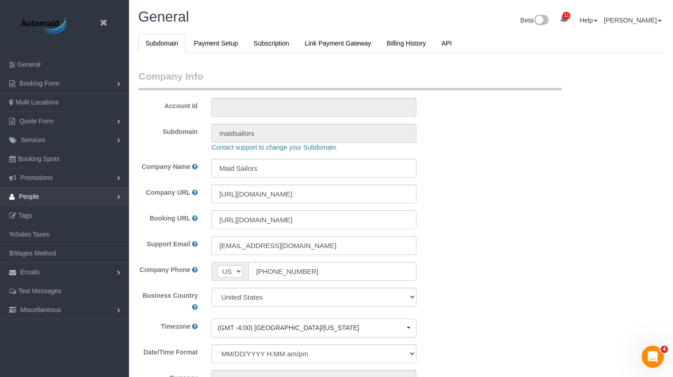
select select "425"
click at [53, 196] on link "People" at bounding box center [64, 197] width 129 height 18
click at [63, 251] on link "Team Availability" at bounding box center [64, 253] width 129 height 18
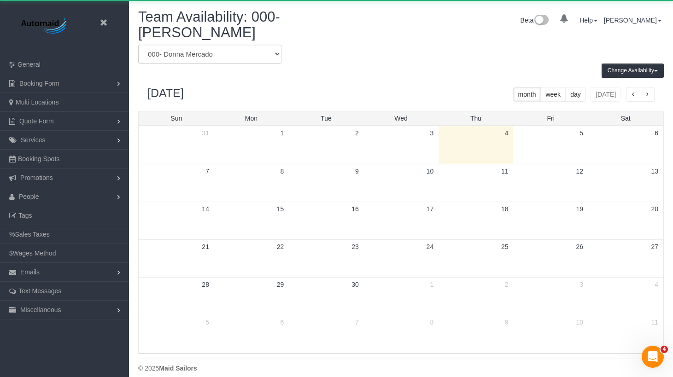
scroll to position [387, 673]
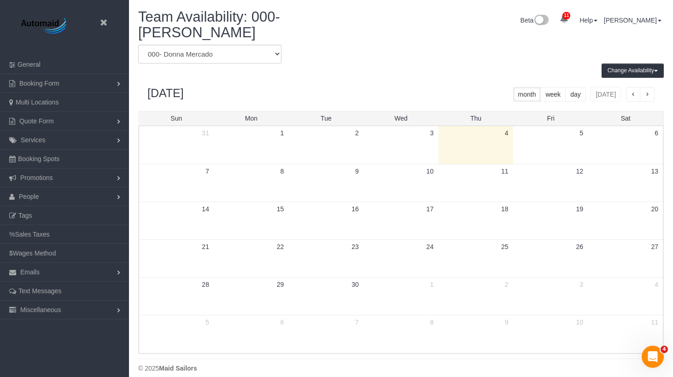
click at [416, 64] on div "Change Availability Default Availability Specific Date Request Time Off View Hi…" at bounding box center [401, 71] width 540 height 14
click at [235, 48] on select "* - K.J. *Irene Flores - Test 000 - Partnerships 000 - TEAM JOB 000- Donna Merc…" at bounding box center [209, 54] width 143 height 19
select select "number:25463"
click at [138, 45] on select "* - K.J. *Irene Flores - Test 000 - Partnerships 000 - TEAM JOB 000- Donna Merc…" at bounding box center [209, 54] width 143 height 19
click at [352, 67] on div "Change Availability Default Availability Specific Date Request Time Off View Hi…" at bounding box center [401, 71] width 540 height 14
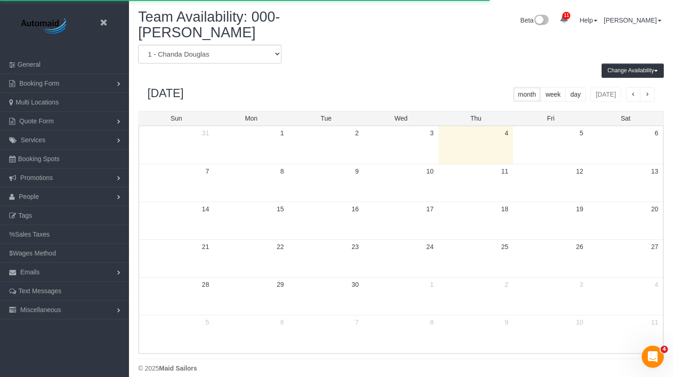
scroll to position [375, 673]
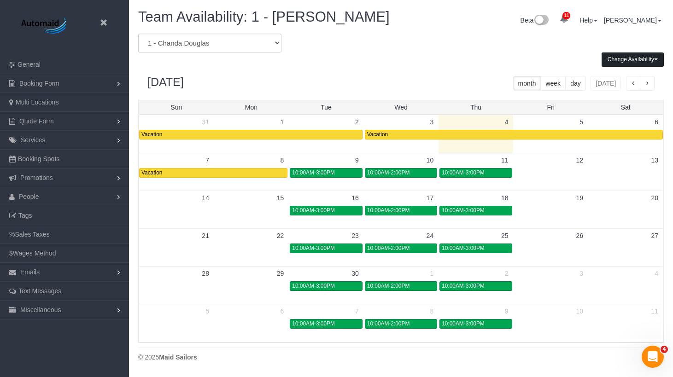
click at [626, 58] on button "Change Availability" at bounding box center [633, 60] width 62 height 14
click at [622, 90] on button "Specific Date" at bounding box center [624, 92] width 45 height 14
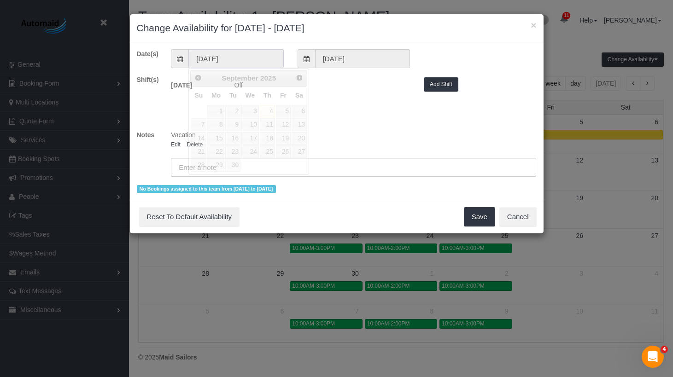
click at [266, 57] on input "[DATE]" at bounding box center [235, 58] width 95 height 19
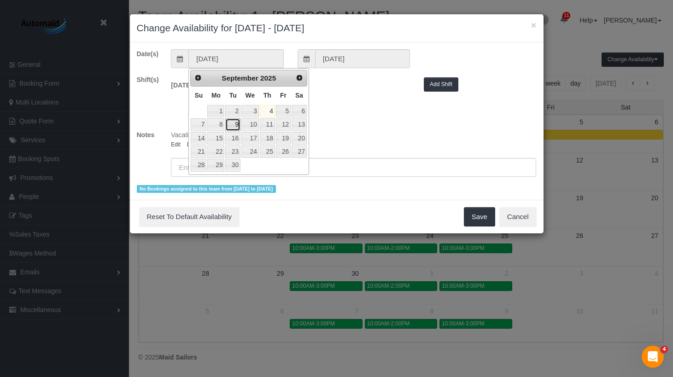
click at [231, 123] on link "9" at bounding box center [232, 124] width 15 height 12
type input "09/09/2025"
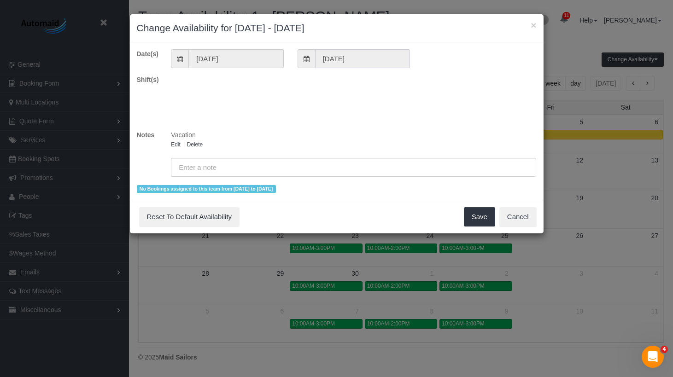
click at [363, 60] on input "09/09/2025" at bounding box center [362, 58] width 95 height 19
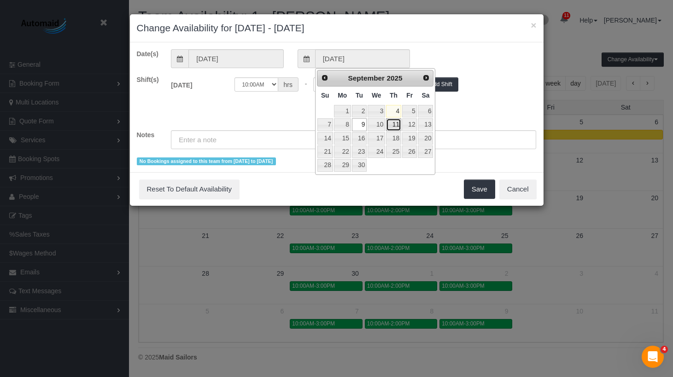
click at [398, 125] on link "11" at bounding box center [393, 124] width 15 height 12
type input "09/11/2025"
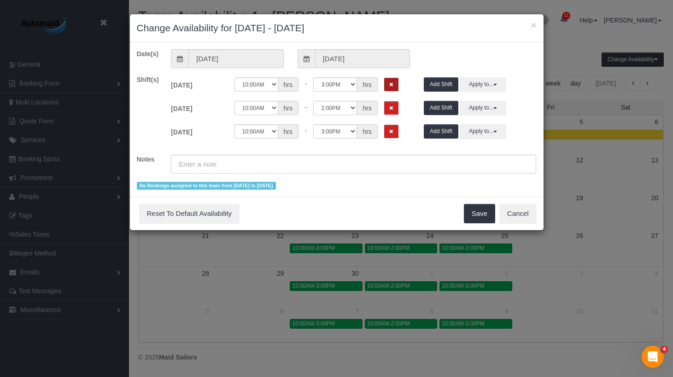
click at [394, 84] on button "Remove Shift" at bounding box center [391, 84] width 14 height 13
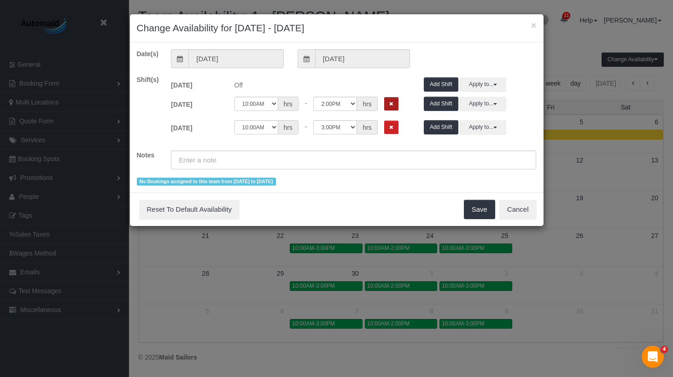
click at [388, 100] on button "Remove Shift" at bounding box center [391, 103] width 14 height 13
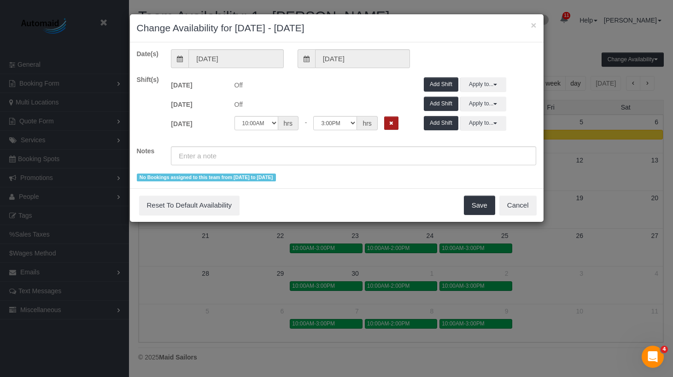
click at [394, 126] on button "Remove Shift" at bounding box center [391, 123] width 14 height 13
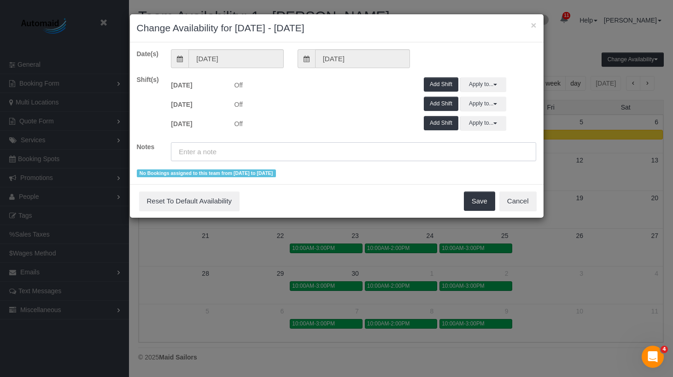
click at [359, 150] on input "text" at bounding box center [353, 151] width 365 height 19
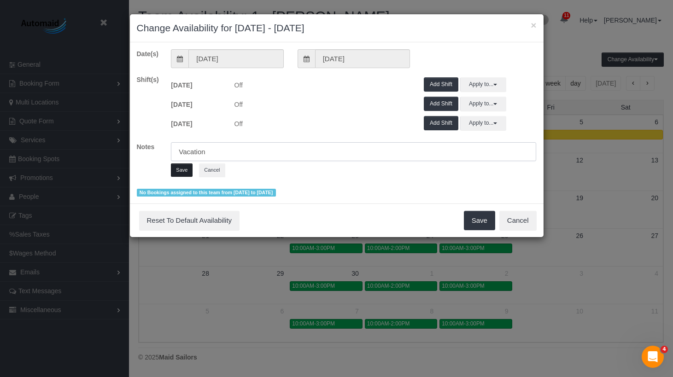
type input "Vacation"
drag, startPoint x: 178, startPoint y: 170, endPoint x: 271, endPoint y: 182, distance: 94.3
click at [178, 170] on button "Save" at bounding box center [182, 170] width 22 height 13
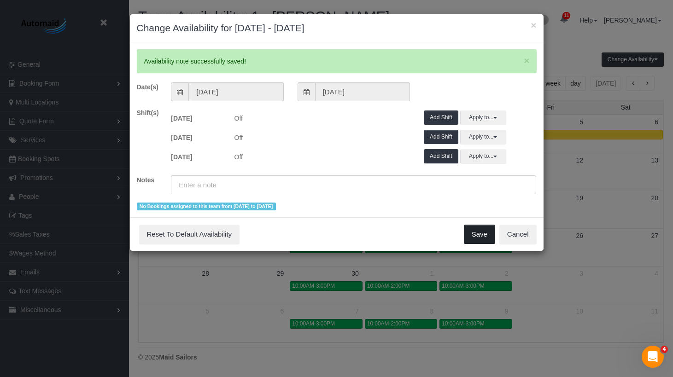
click at [477, 231] on button "Save" at bounding box center [479, 234] width 31 height 19
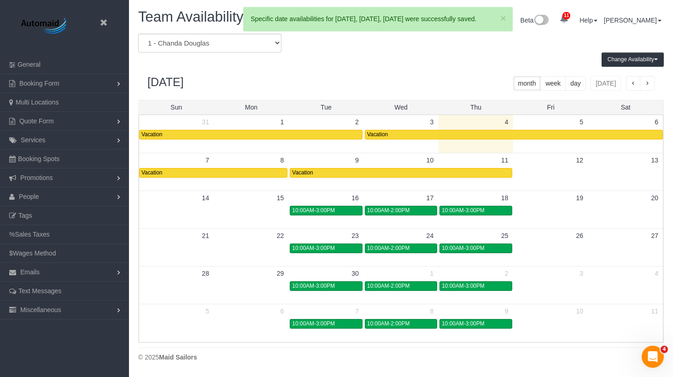
click at [377, 71] on div "September 2025 month week day today" at bounding box center [401, 83] width 526 height 33
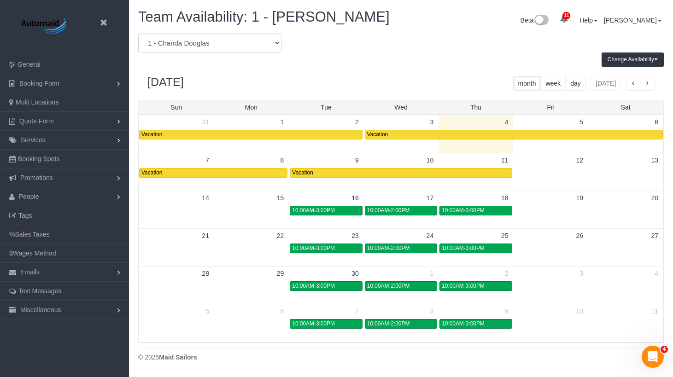
drag, startPoint x: 454, startPoint y: 46, endPoint x: 283, endPoint y: 64, distance: 171.8
click at [454, 46] on div "* - K.J. *Irene Flores - Test 000 - Partnerships 000 - TEAM JOB 000- Donna Merc…" at bounding box center [401, 43] width 540 height 19
click at [163, 43] on select "* - K.J. *Irene Flores - Test 000 - Partnerships 000 - TEAM JOB 000- Donna Merc…" at bounding box center [209, 43] width 143 height 19
select select "number:29104"
click at [138, 34] on select "* - K.J. *Irene Flores - Test 000 - Partnerships 000 - TEAM JOB 000- Donna Merc…" at bounding box center [209, 43] width 143 height 19
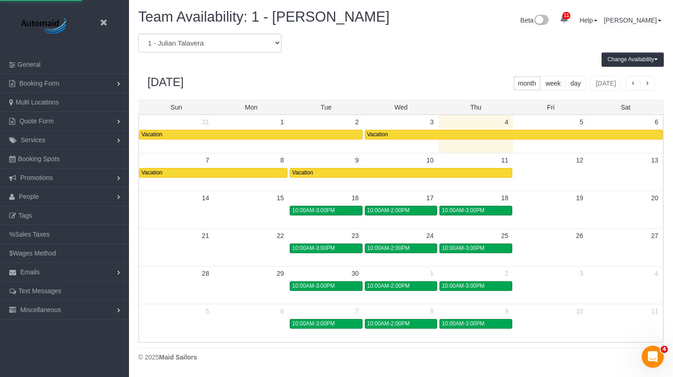
click at [398, 63] on div "Change Availability Default Availability Specific Date Request Time Off View Hi…" at bounding box center [401, 60] width 540 height 14
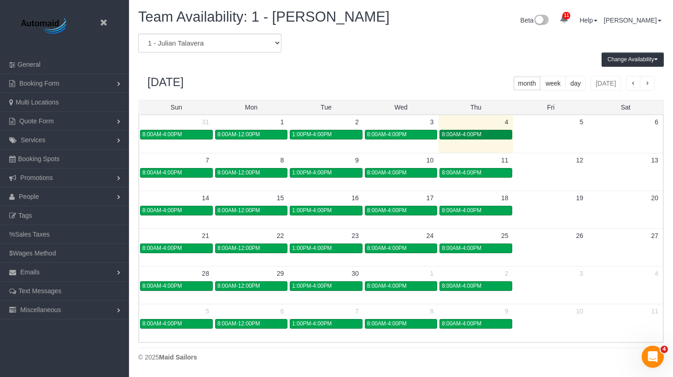
click at [484, 133] on div "8:00AM-4:00PM" at bounding box center [476, 134] width 68 height 7
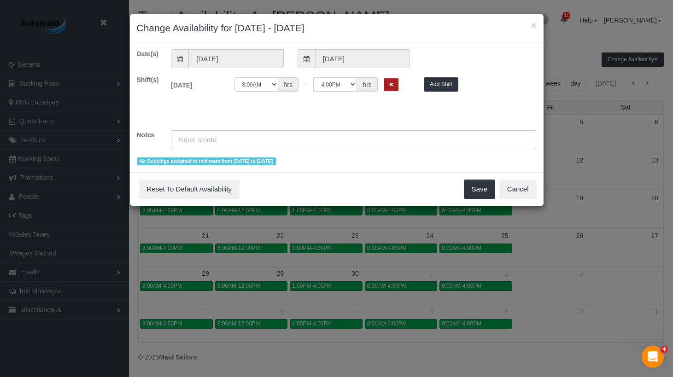
drag, startPoint x: 394, startPoint y: 83, endPoint x: 335, endPoint y: 153, distance: 91.2
click at [394, 84] on button "Remove Shift" at bounding box center [391, 84] width 14 height 13
click at [336, 144] on input "text" at bounding box center [353, 139] width 365 height 19
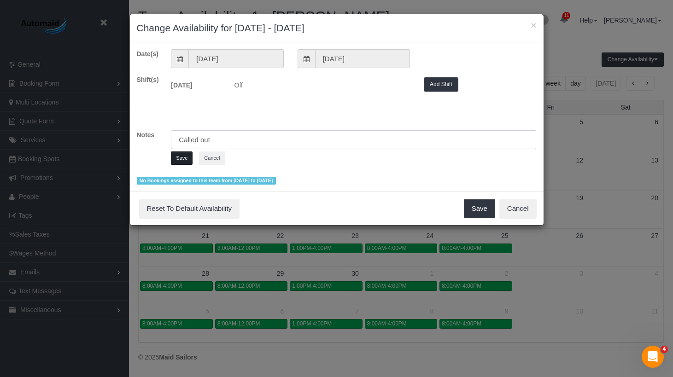
type input "Called out"
click at [177, 157] on button "Save" at bounding box center [182, 158] width 22 height 13
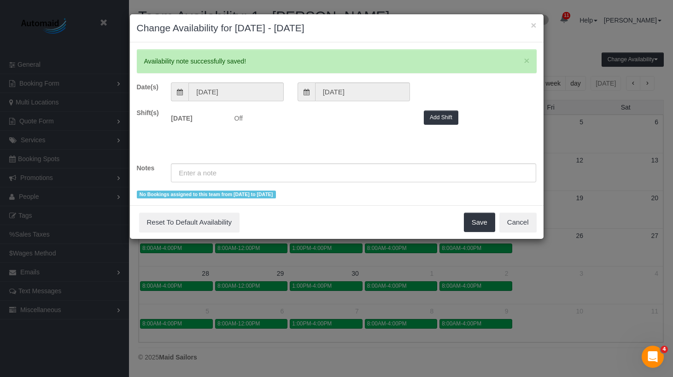
click at [480, 199] on div "No Bookings assigned to this team from 09/04/2025 to 09/04/2025" at bounding box center [337, 193] width 400 height 9
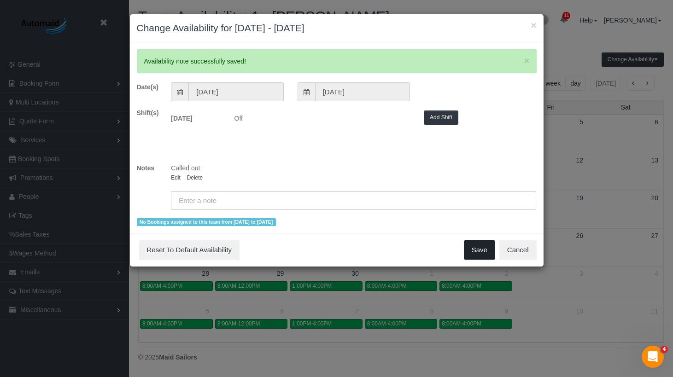
click at [481, 252] on button "Save" at bounding box center [479, 250] width 31 height 19
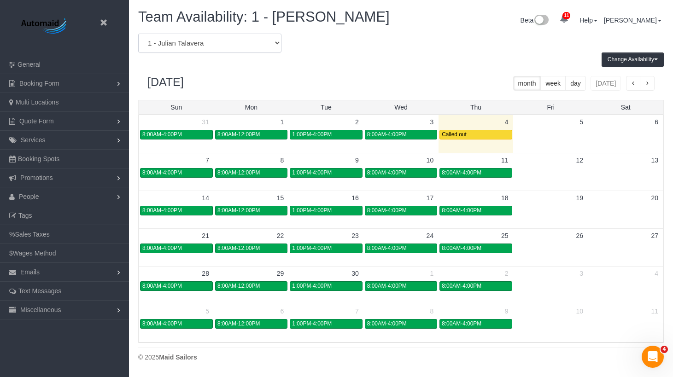
click at [206, 46] on select "* - K.J. *Irene Flores - Test 000 - Partnerships 000 - TEAM JOB 000- Donna Merc…" at bounding box center [209, 43] width 143 height 19
select select "number:75525"
click at [138, 34] on select "* - K.J. *Irene Flores - Test 000 - Partnerships 000 - TEAM JOB 000- Donna Merc…" at bounding box center [209, 43] width 143 height 19
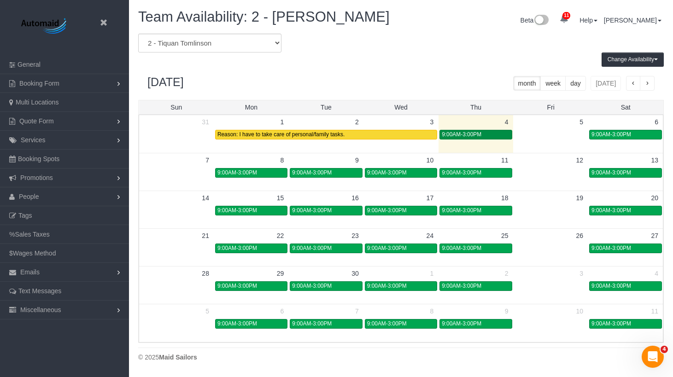
click at [460, 138] on div "9:00AM-3:00PM" at bounding box center [476, 134] width 68 height 7
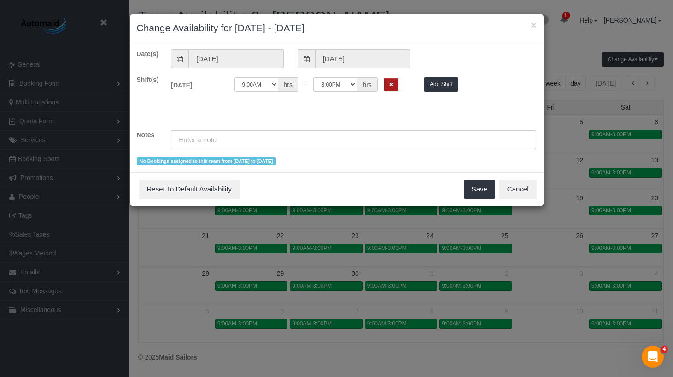
click at [388, 82] on button "Remove Shift" at bounding box center [391, 84] width 14 height 13
click at [267, 142] on input "text" at bounding box center [353, 139] width 365 height 19
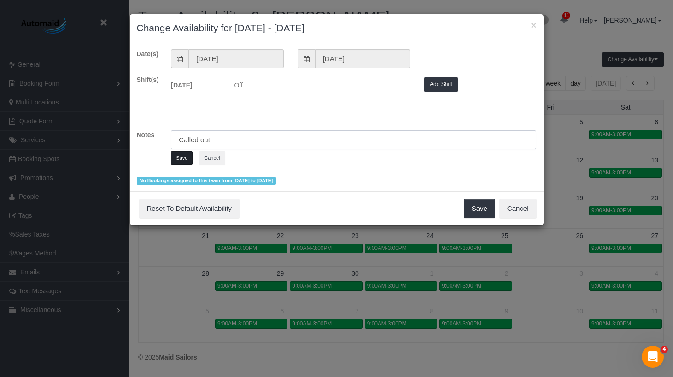
type input "Called out"
click at [181, 158] on button "Save" at bounding box center [182, 158] width 22 height 13
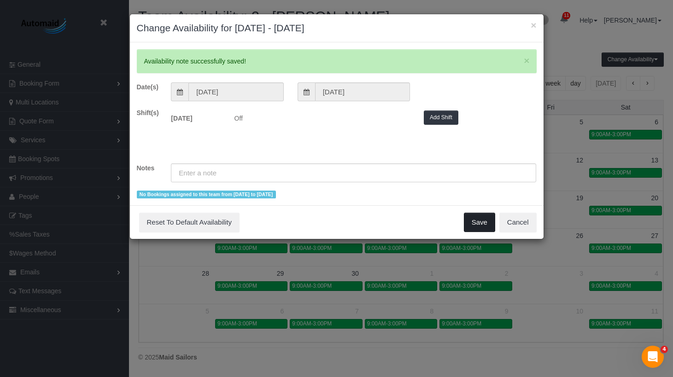
click at [476, 218] on button "Save" at bounding box center [479, 222] width 31 height 19
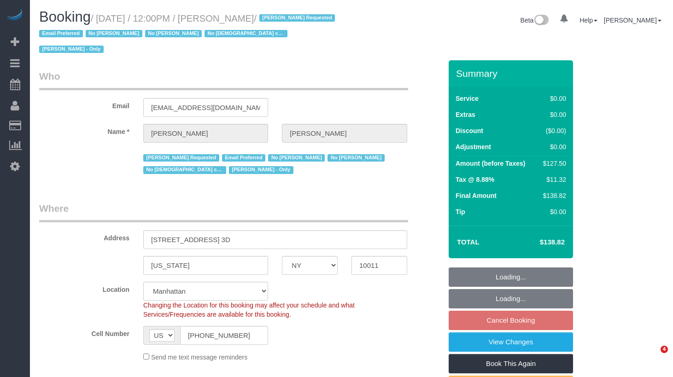
select select "NY"
select select "object:1049"
select select "1"
select select "spot5"
select select "number:89"
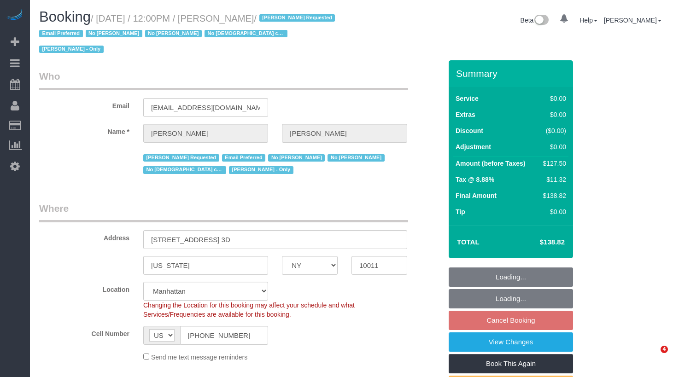
select select "number:90"
select select "number:15"
select select "number:5"
select select "number:21"
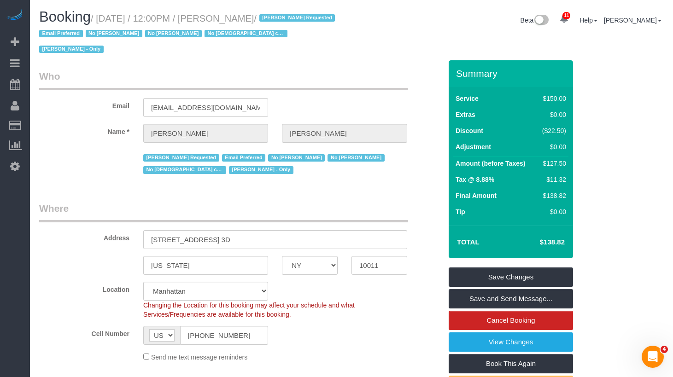
click at [276, 81] on legend "Who" at bounding box center [223, 80] width 369 height 21
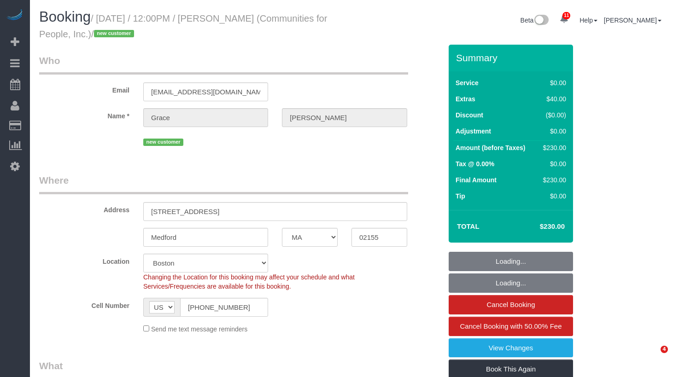
select select "MA"
select select "spot1"
select select "string:stripe-pm_1S3NpY4VGloSiKo77weqbv92"
select select "2"
select select "number:59"
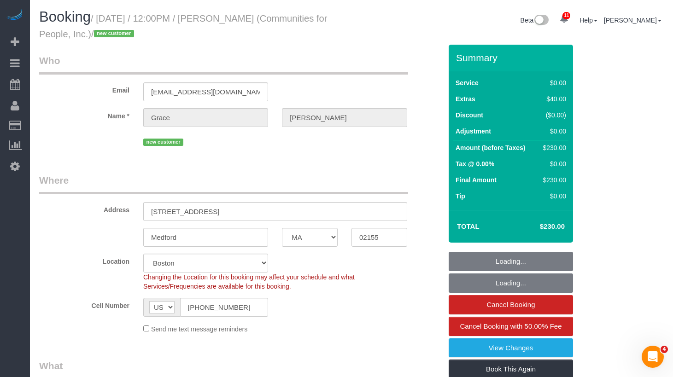
select select "number:75"
select select "number:15"
select select "number:5"
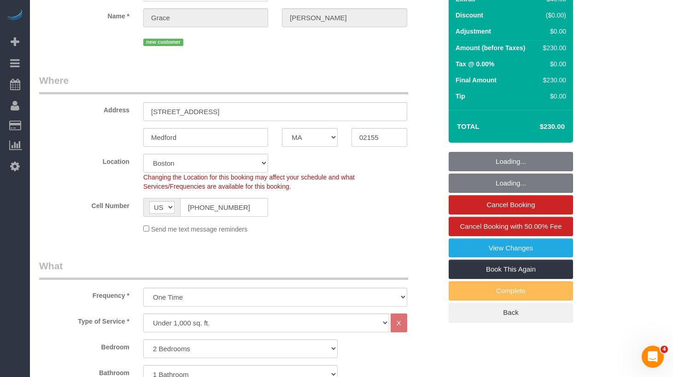
select select "object:1035"
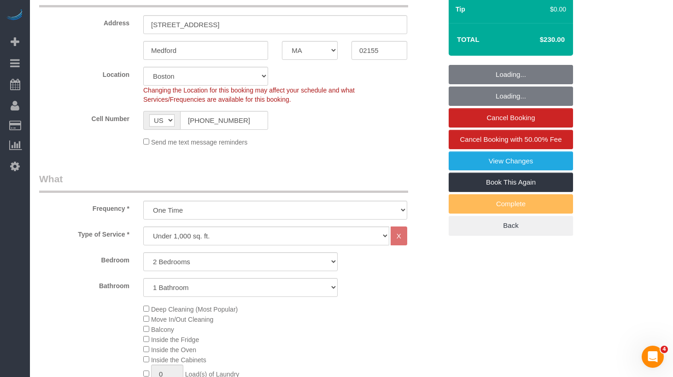
select select "2"
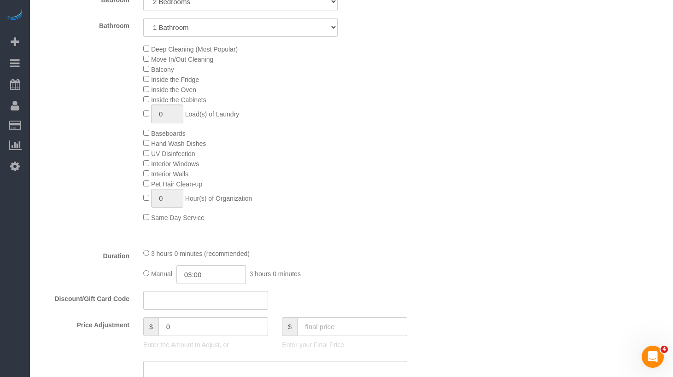
scroll to position [450, 0]
